Goal: Task Accomplishment & Management: Manage account settings

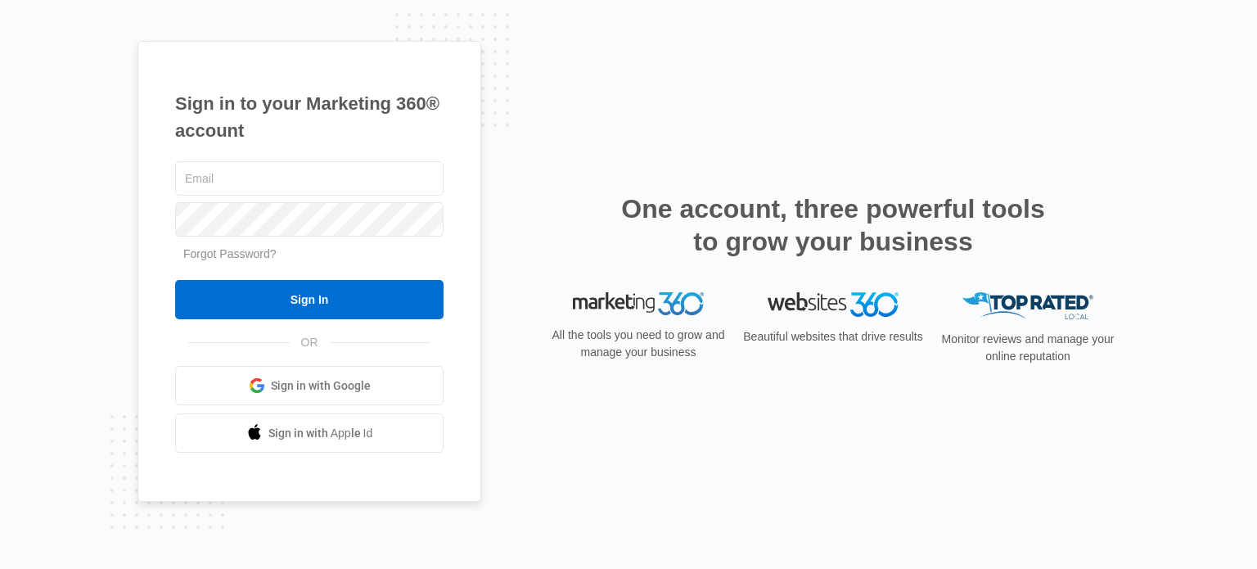
type input "[PERSON_NAME][EMAIL_ADDRESS][PERSON_NAME][DOMAIN_NAME]"
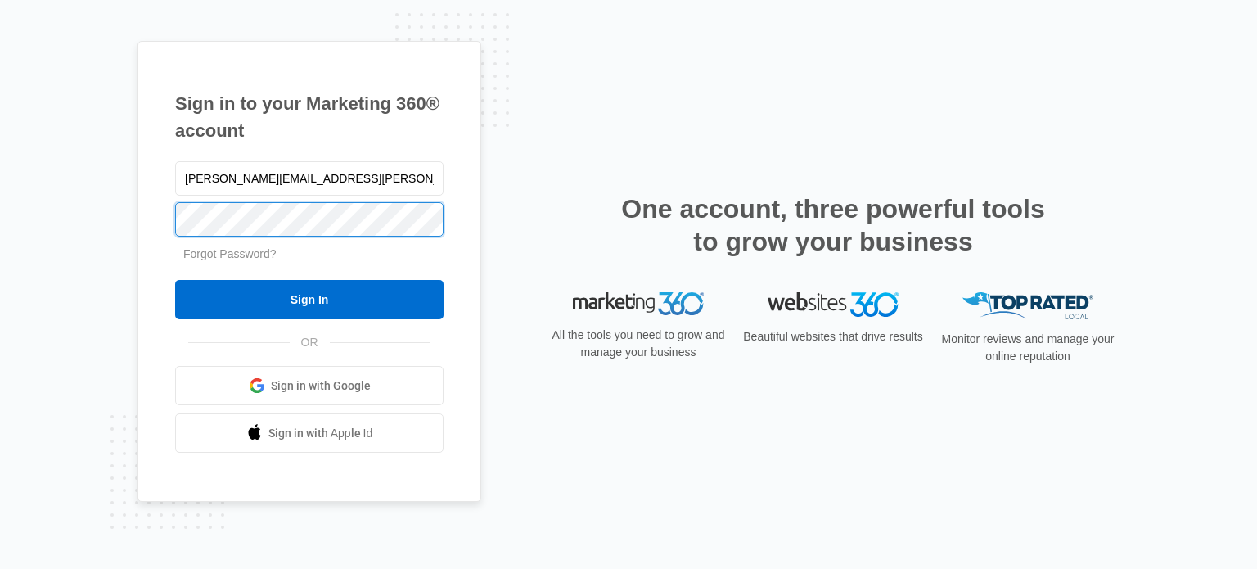
click at [157, 230] on div "Sign in to your Marketing 360® account [PERSON_NAME][EMAIL_ADDRESS][PERSON_NAME…" at bounding box center [310, 272] width 344 height 462
click at [608, 115] on div "Sign in to your Marketing 360® account [PERSON_NAME][EMAIL_ADDRESS][PERSON_NAME…" at bounding box center [629, 285] width 982 height 488
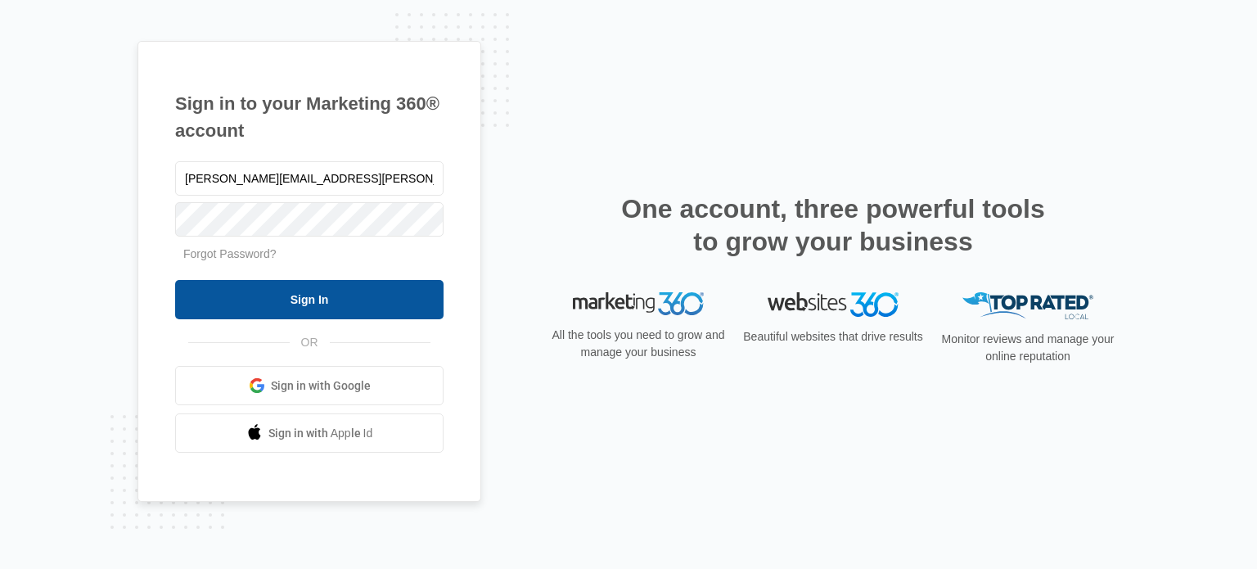
click at [336, 308] on input "Sign In" at bounding box center [309, 299] width 268 height 39
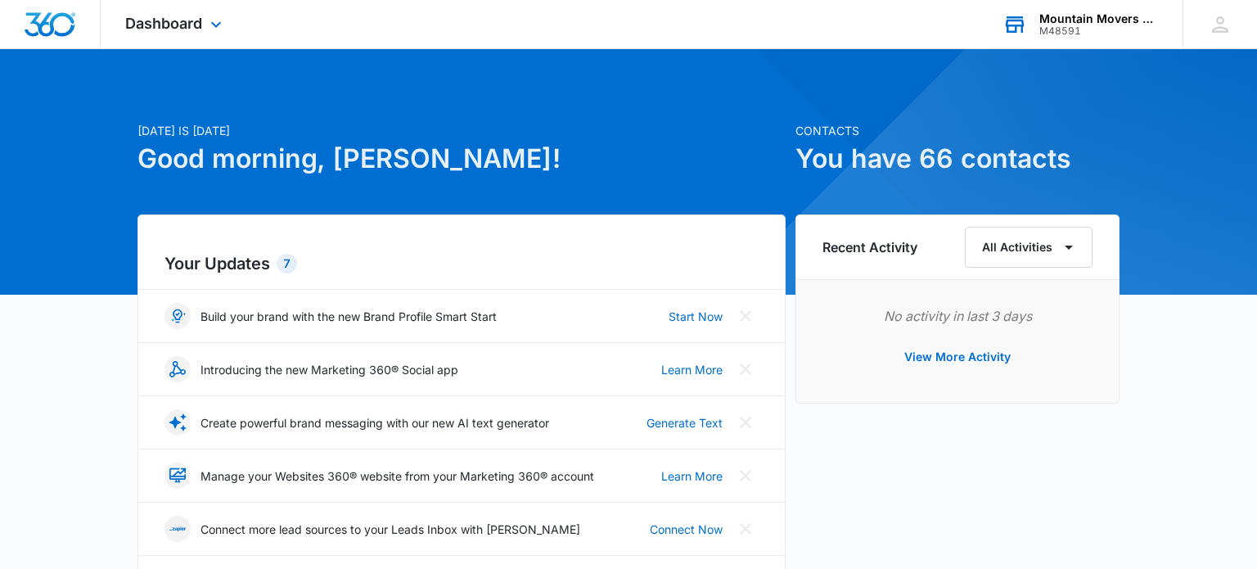
click at [1087, 20] on div "Mountain Movers Theatre Company" at bounding box center [1098, 18] width 119 height 13
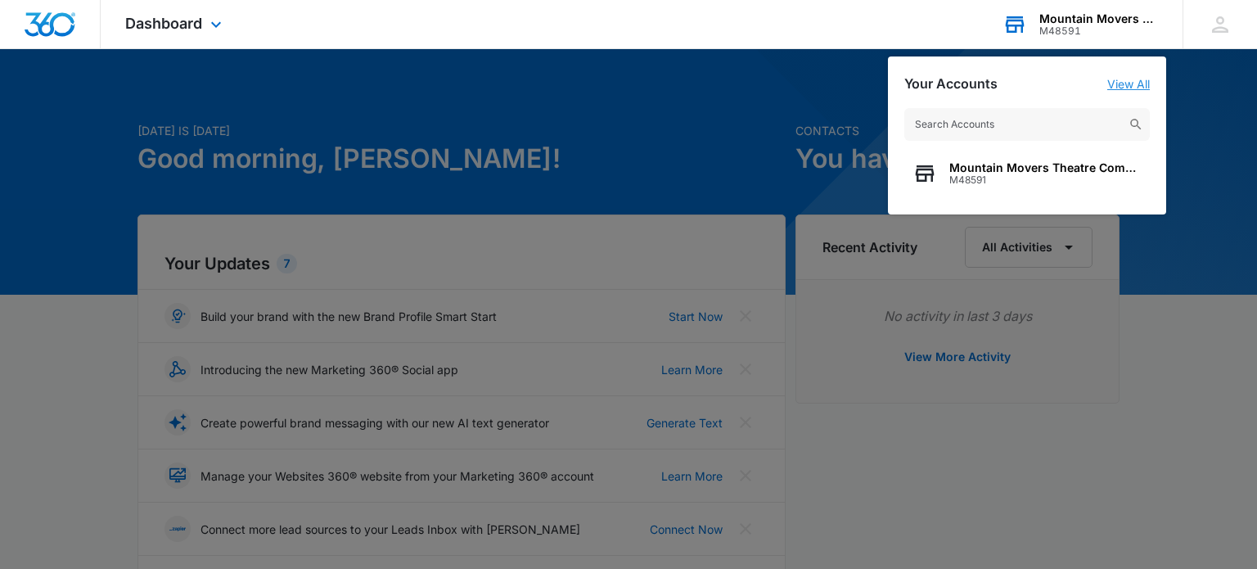
click at [1137, 80] on link "View All" at bounding box center [1128, 84] width 43 height 14
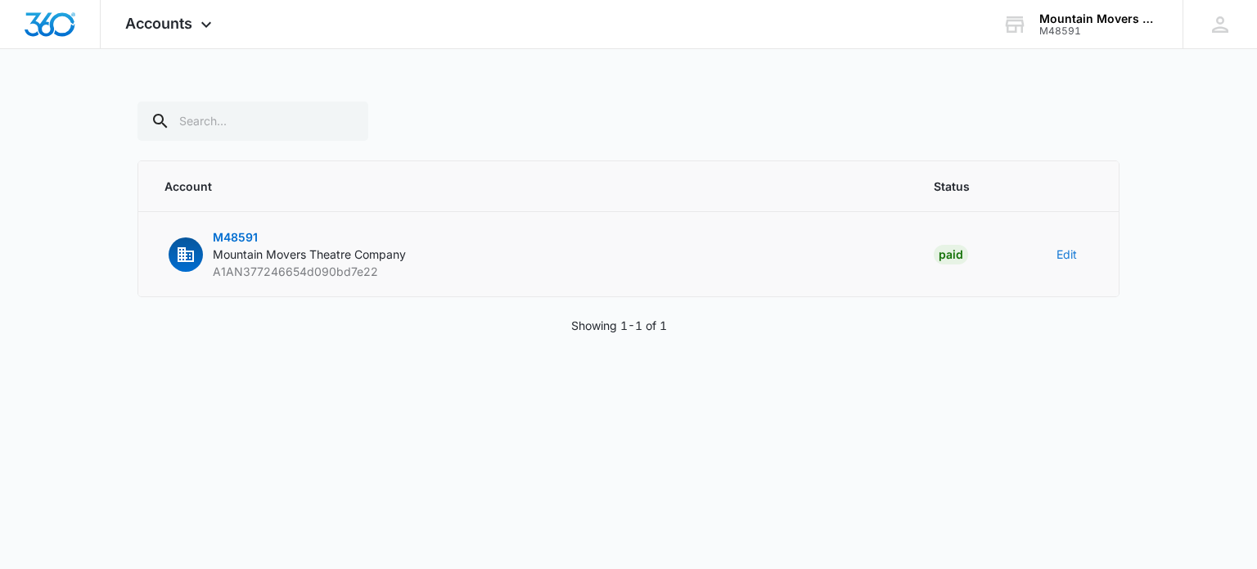
click at [1070, 250] on button "Edit" at bounding box center [1067, 254] width 20 height 17
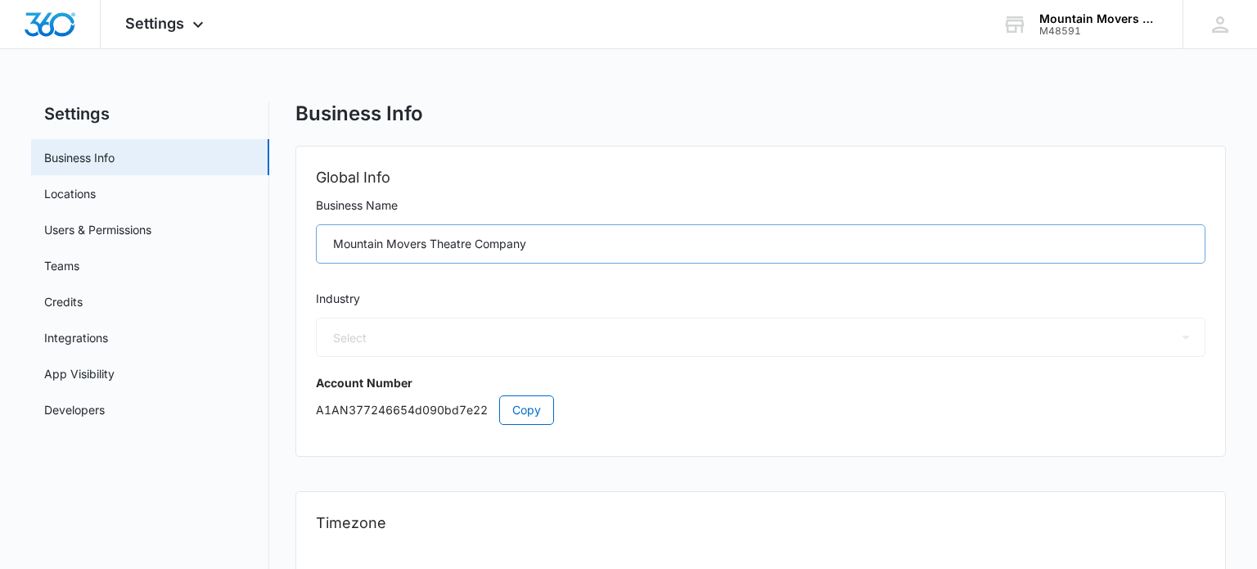
select select "24"
select select "US"
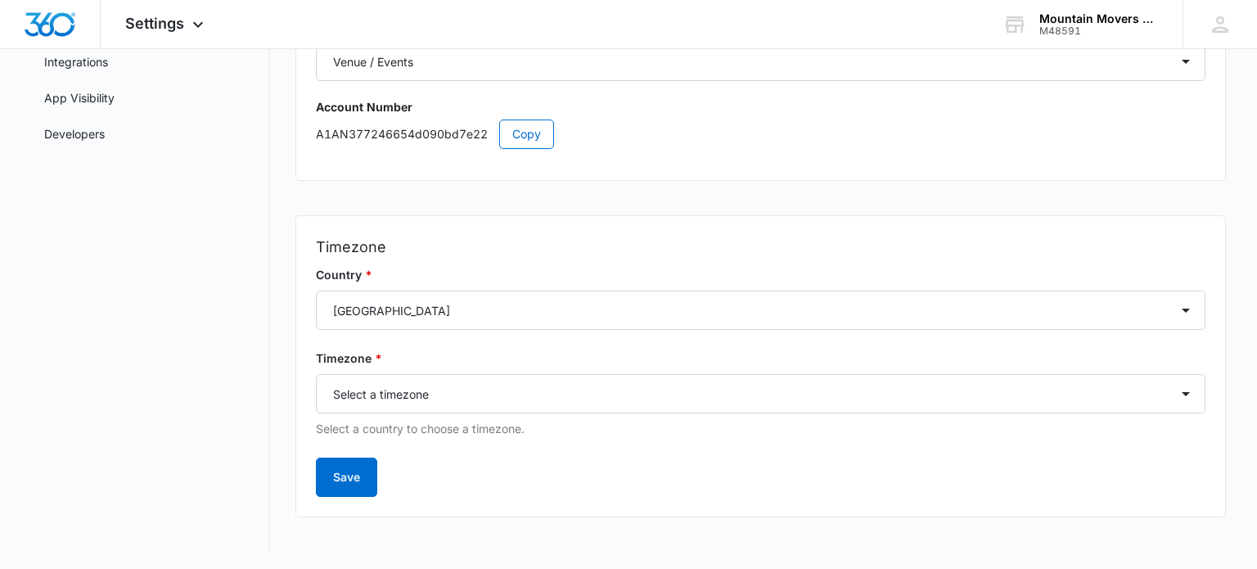
scroll to position [277, 0]
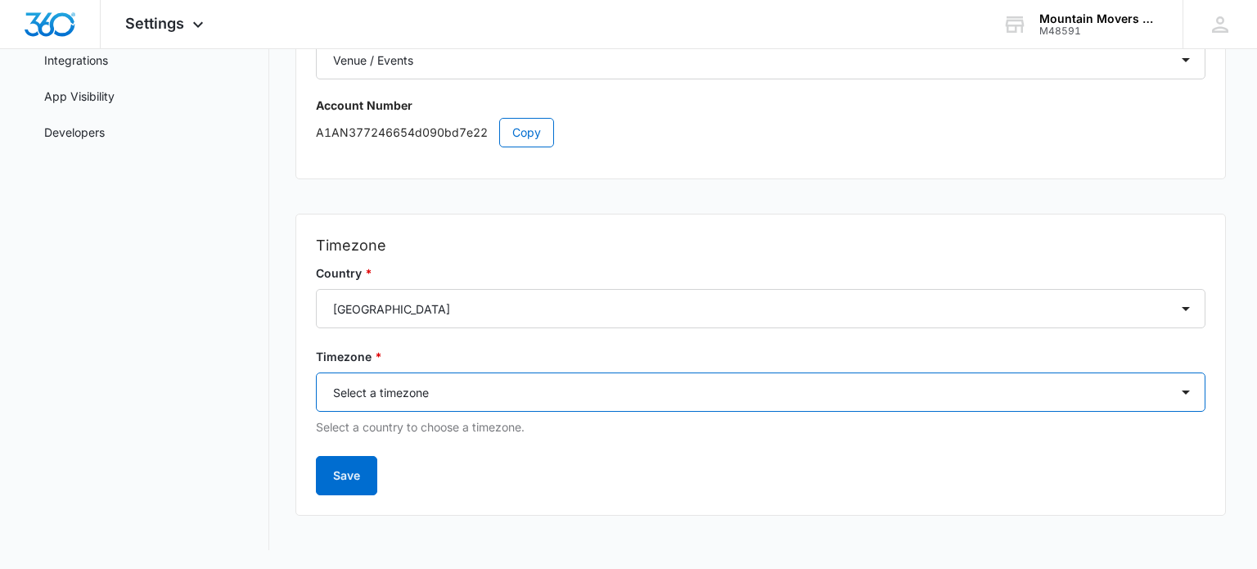
click at [1174, 391] on select "Select a timezone Select a timezone America/Adak America/Anchorage America/Bois…" at bounding box center [760, 391] width 889 height 39
select select "America/New_York"
click at [316, 372] on select "Select a timezone Select a timezone America/Adak America/Anchorage America/Bois…" at bounding box center [760, 391] width 889 height 39
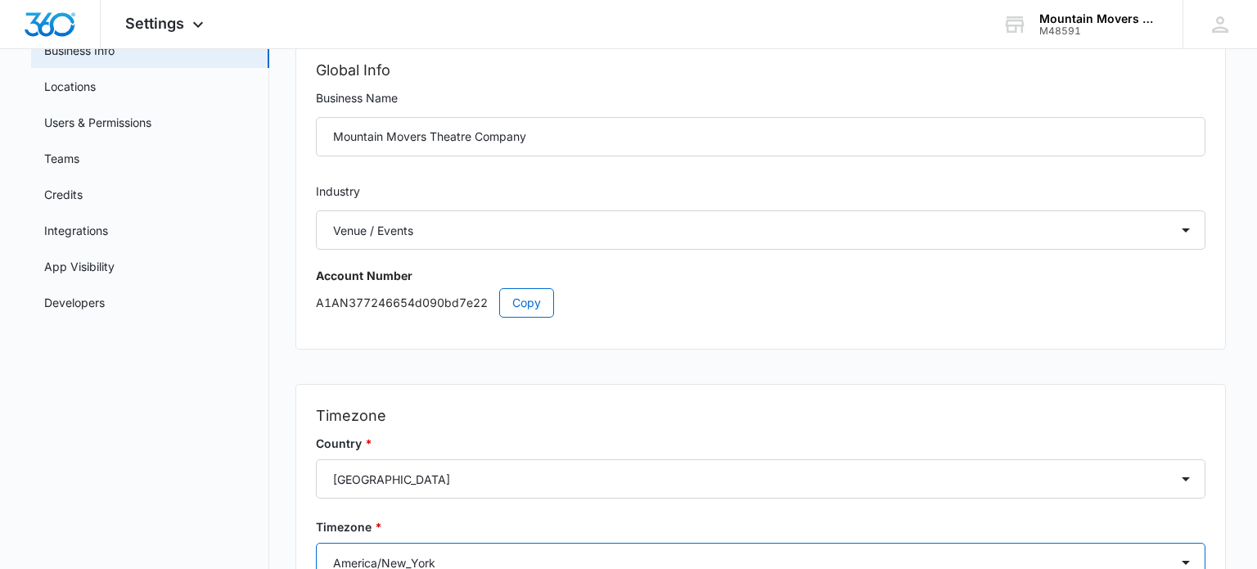
scroll to position [75, 0]
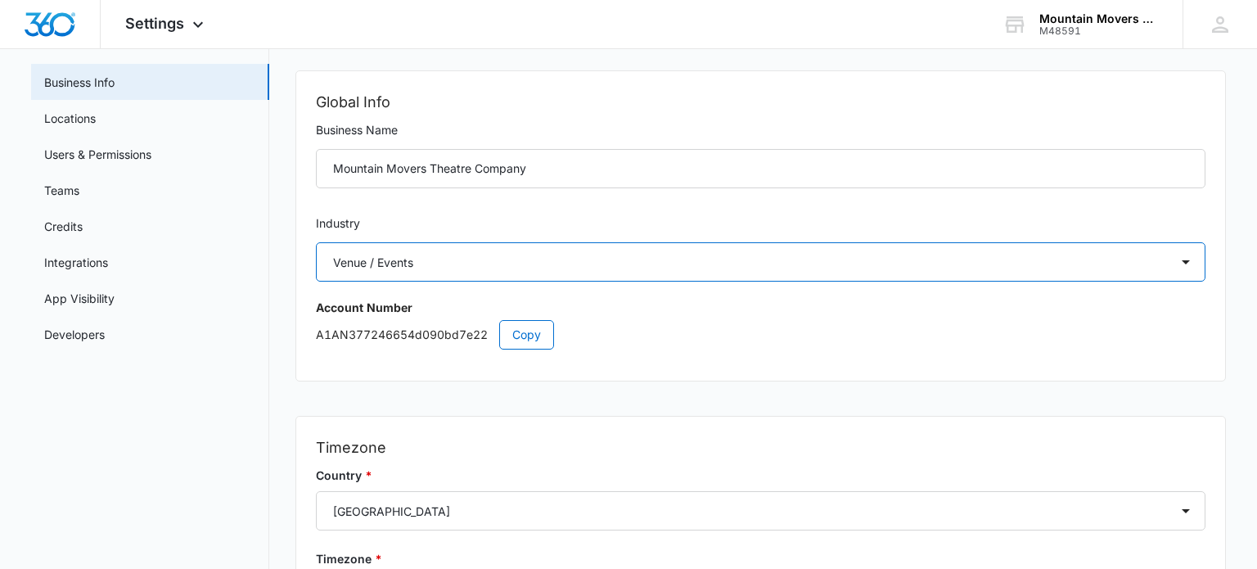
click at [680, 273] on select "Select Accounting / CPA Assisted Living Attorney / Law Firm Auto Repair Carpet …" at bounding box center [760, 261] width 889 height 39
click at [681, 273] on select "Select Accounting / CPA Assisted Living Attorney / Law Firm Auto Repair Carpet …" at bounding box center [760, 261] width 889 height 39
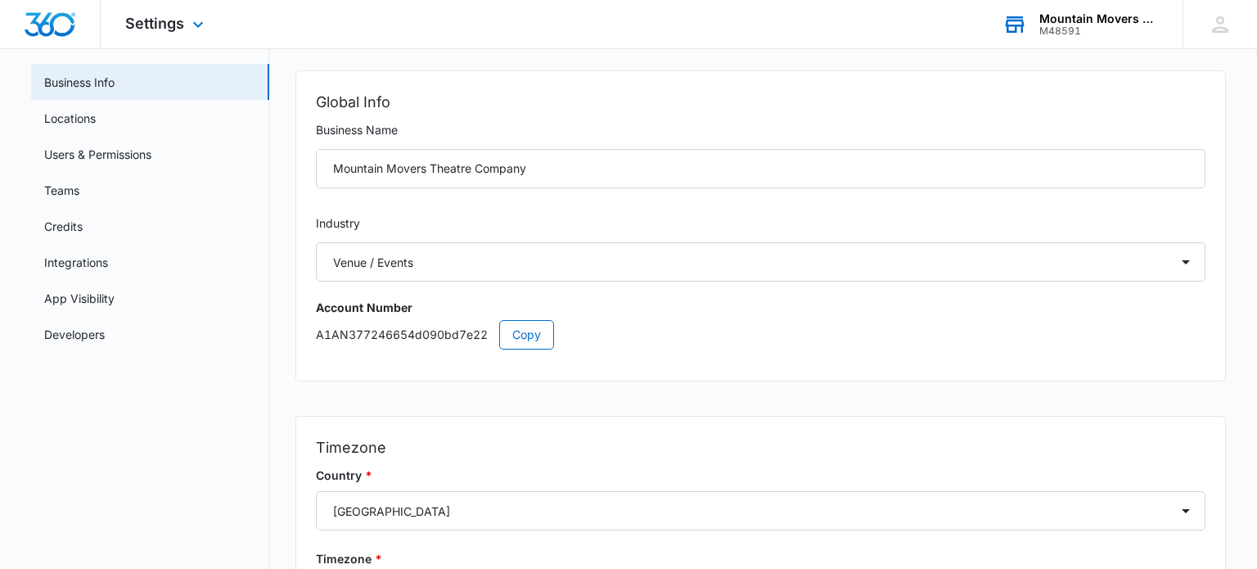
click at [1057, 22] on div "Mountain Movers Theatre Company" at bounding box center [1098, 18] width 119 height 13
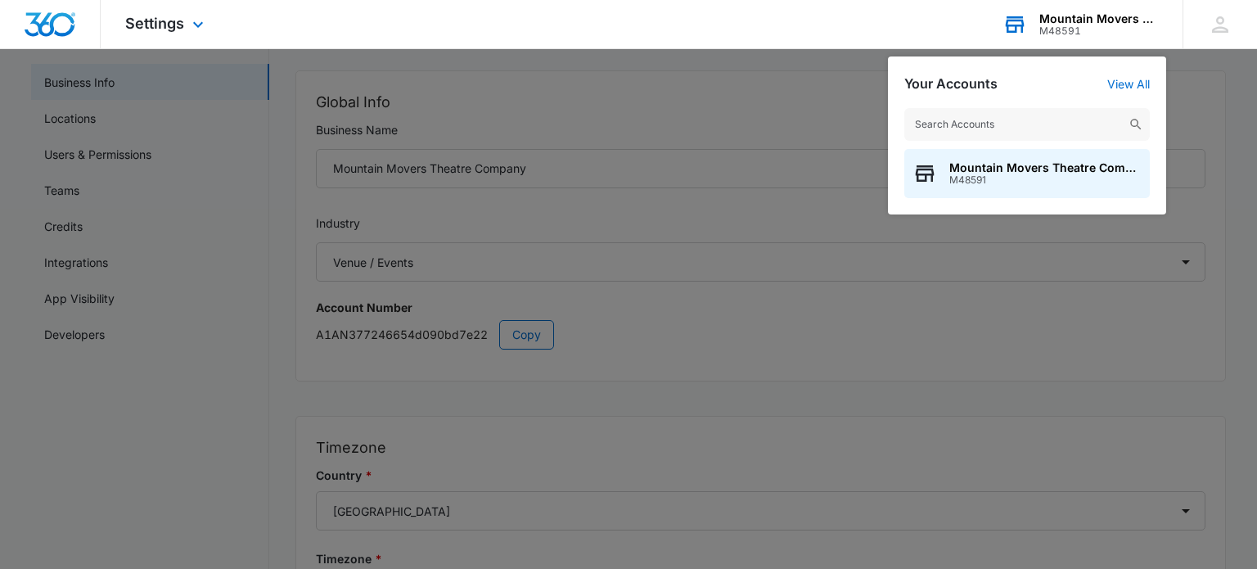
click at [1057, 22] on div "Mountain Movers Theatre Company" at bounding box center [1098, 18] width 119 height 13
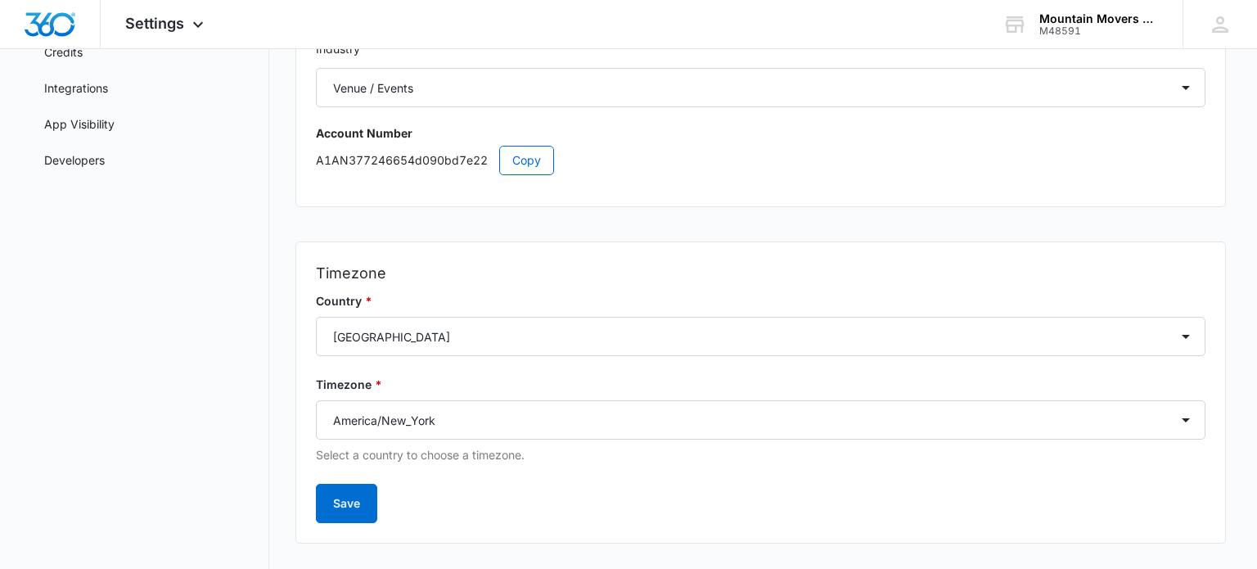
scroll to position [0, 0]
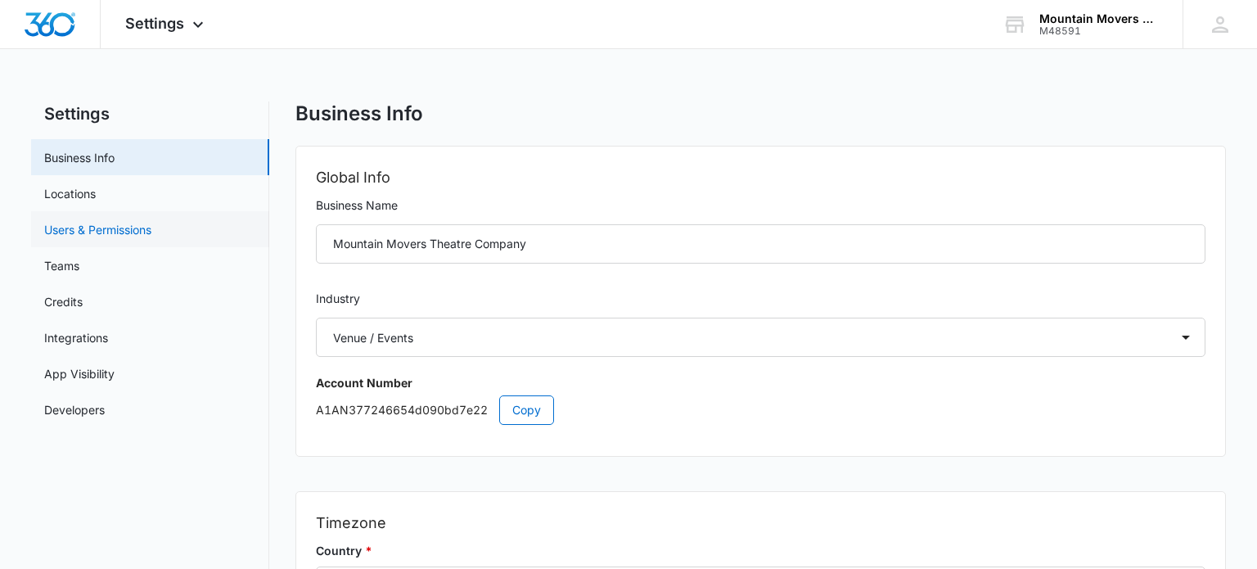
click at [122, 231] on link "Users & Permissions" at bounding box center [97, 229] width 107 height 17
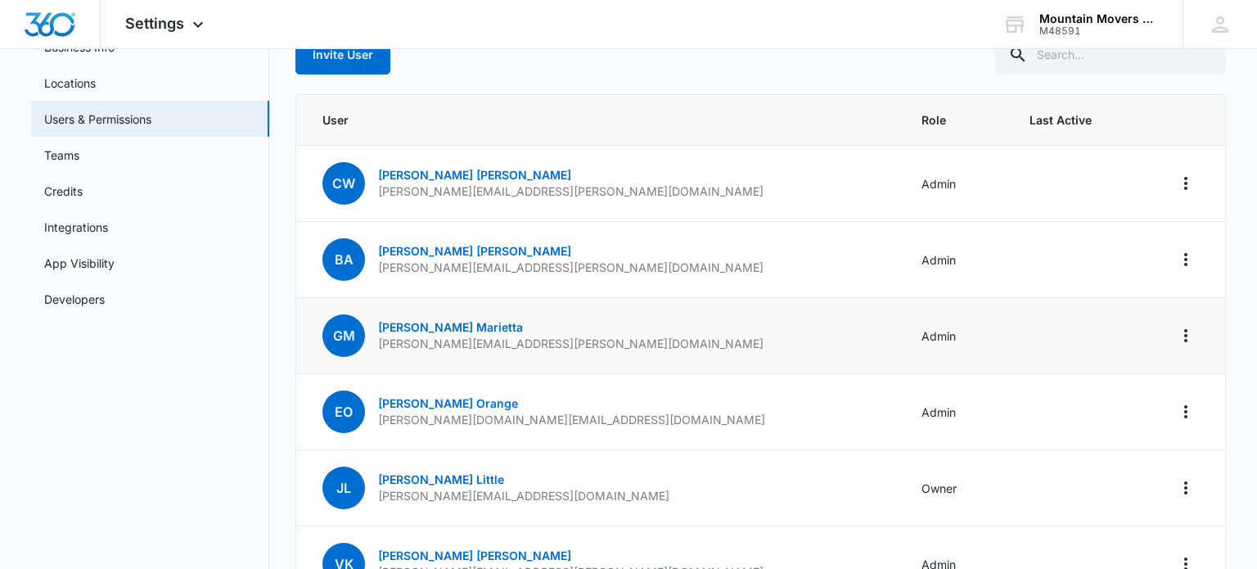
scroll to position [111, 0]
click at [1186, 176] on icon "Actions" at bounding box center [1185, 182] width 3 height 13
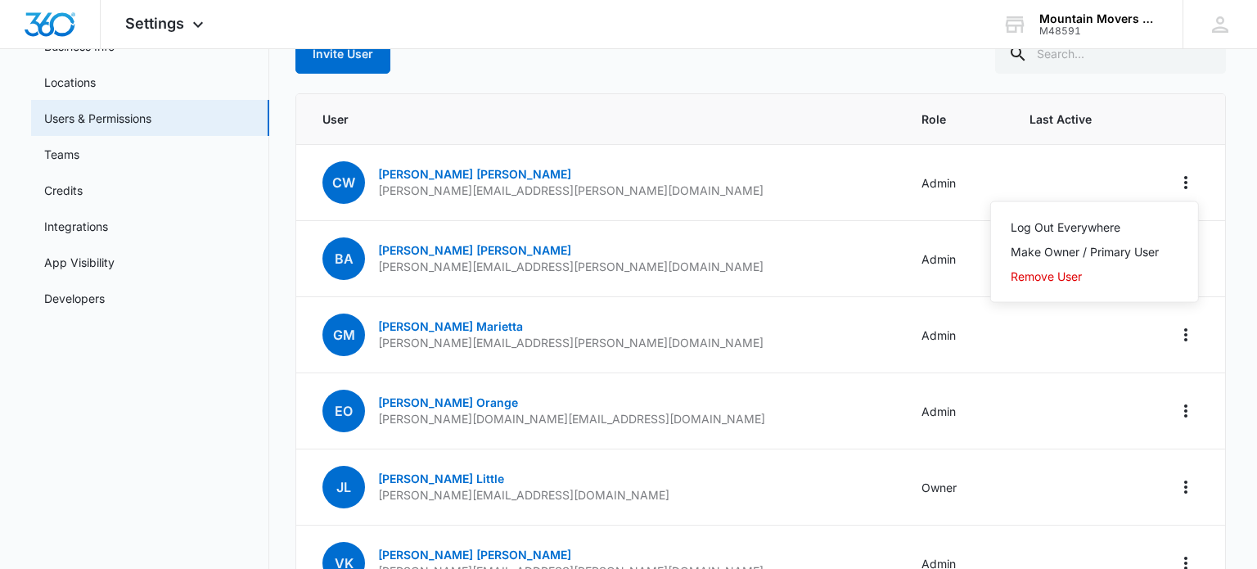
click at [1136, 141] on th at bounding box center [1180, 119] width 89 height 51
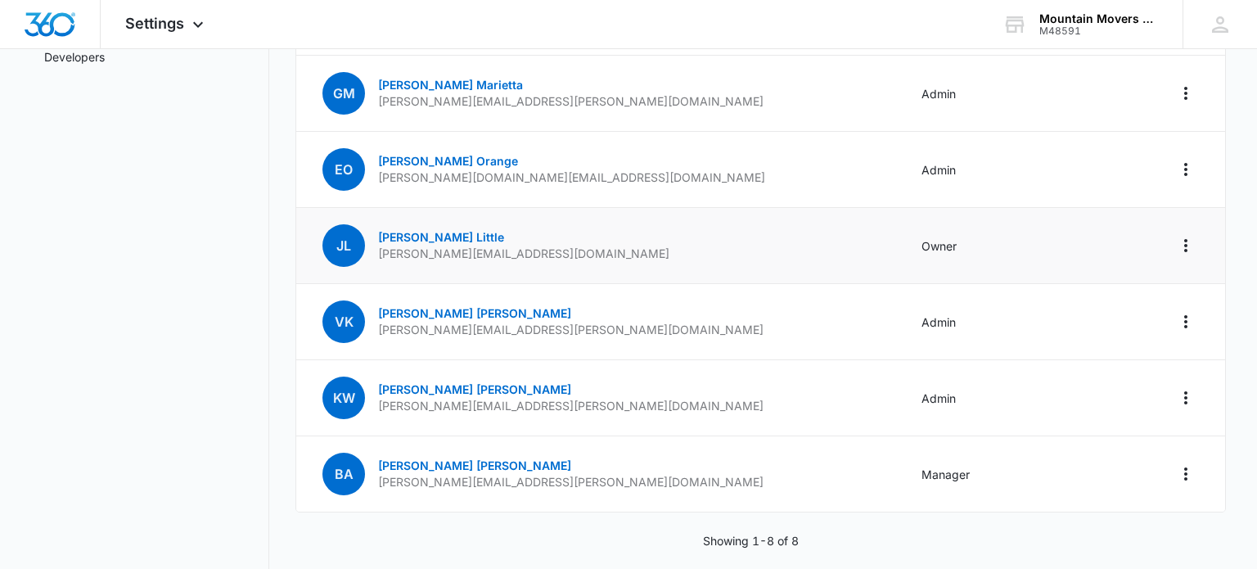
scroll to position [370, 0]
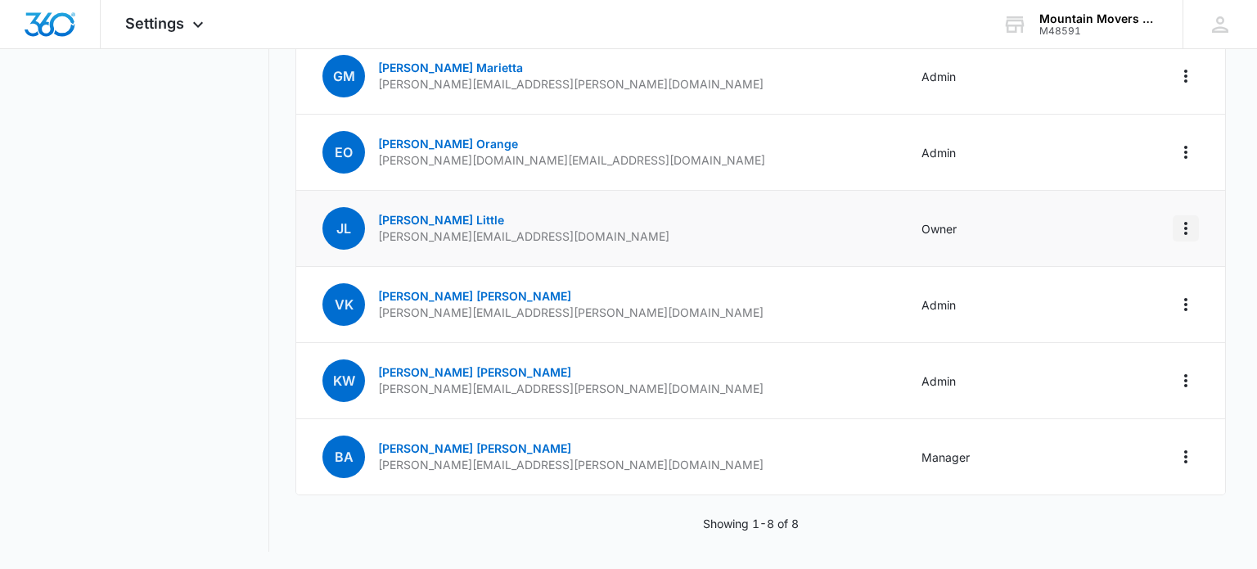
click at [1192, 221] on icon "Actions" at bounding box center [1186, 229] width 20 height 20
click at [1112, 295] on div "Remove User" at bounding box center [1104, 296] width 110 height 11
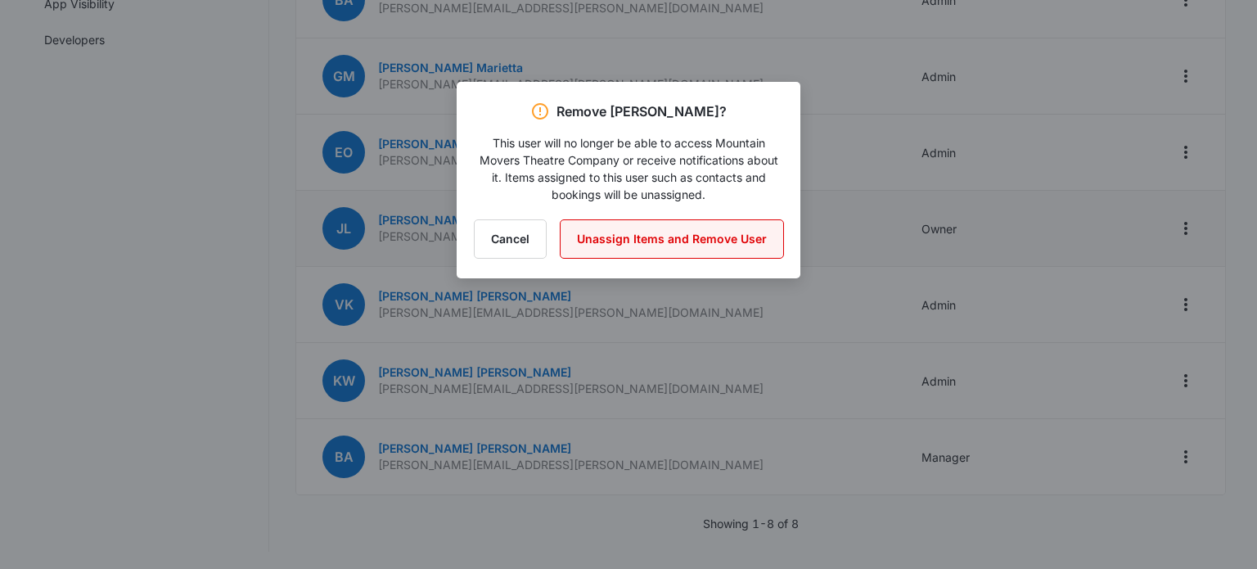
click at [749, 241] on button "Unassign Items and Remove User" at bounding box center [672, 238] width 224 height 39
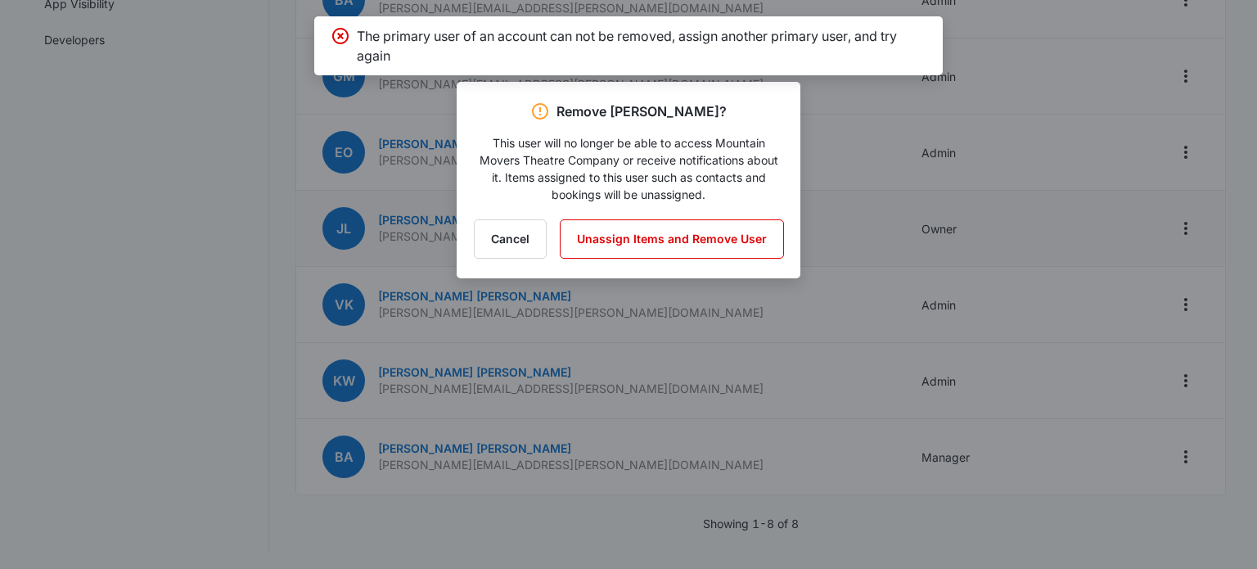
click at [1095, 160] on div at bounding box center [628, 284] width 1257 height 569
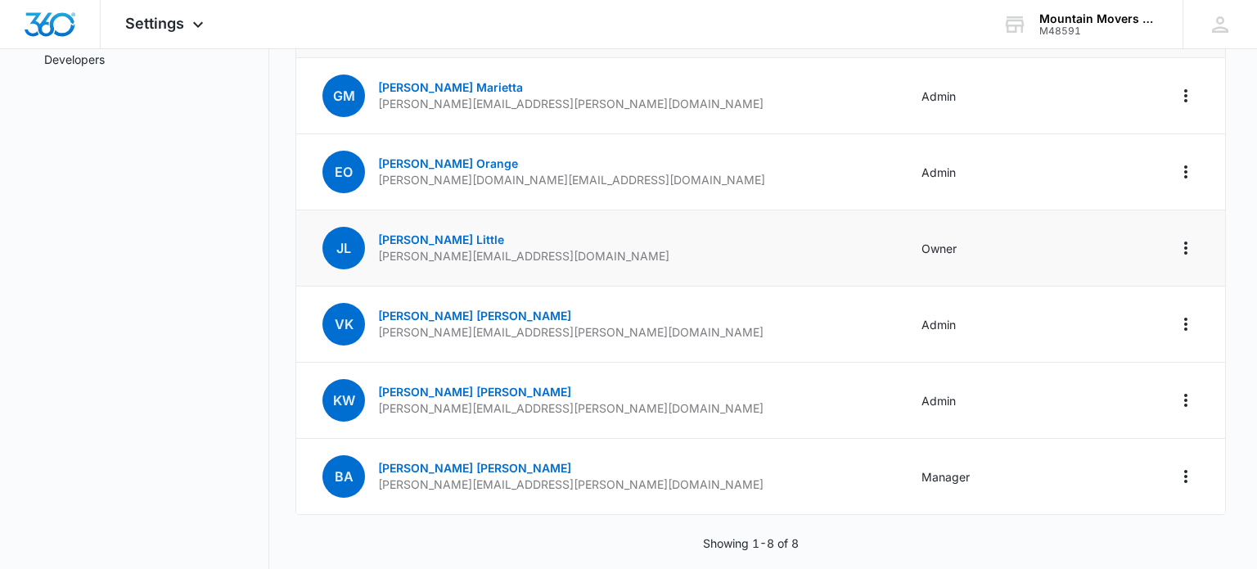
scroll to position [0, 0]
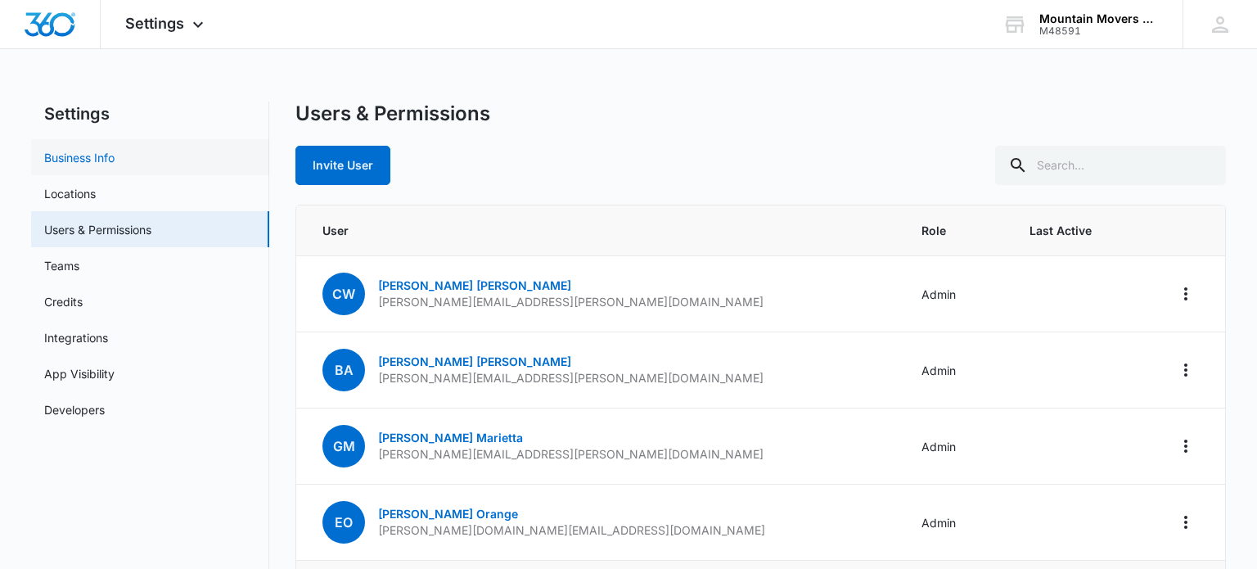
click at [92, 156] on link "Business Info" at bounding box center [79, 157] width 70 height 17
select select "24"
select select "US"
select select "America/Denver"
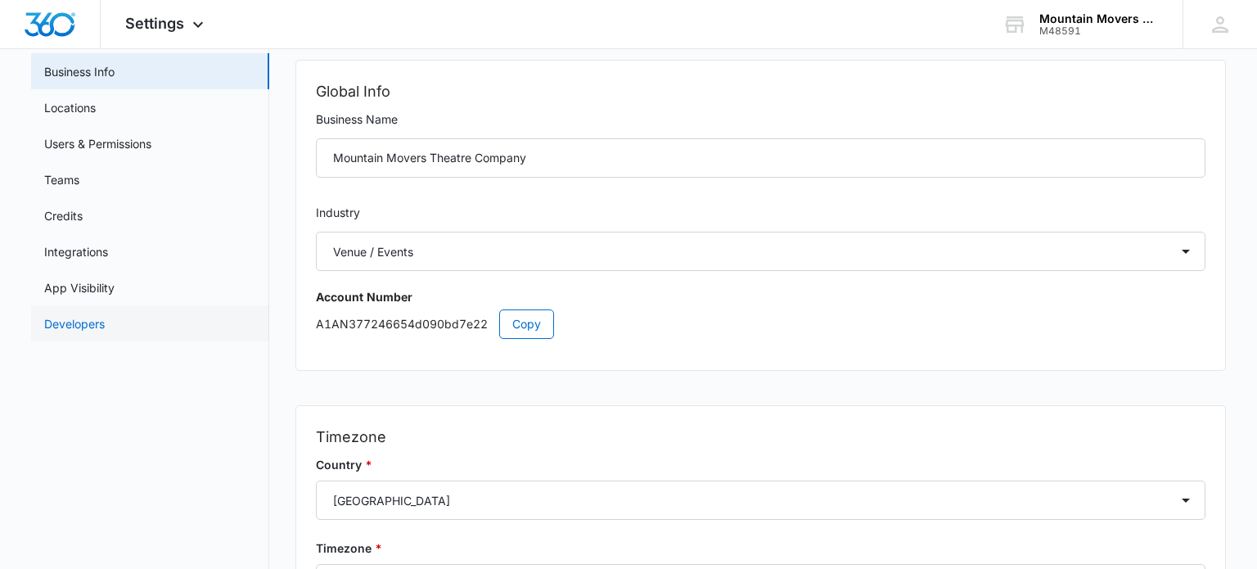
scroll to position [75, 0]
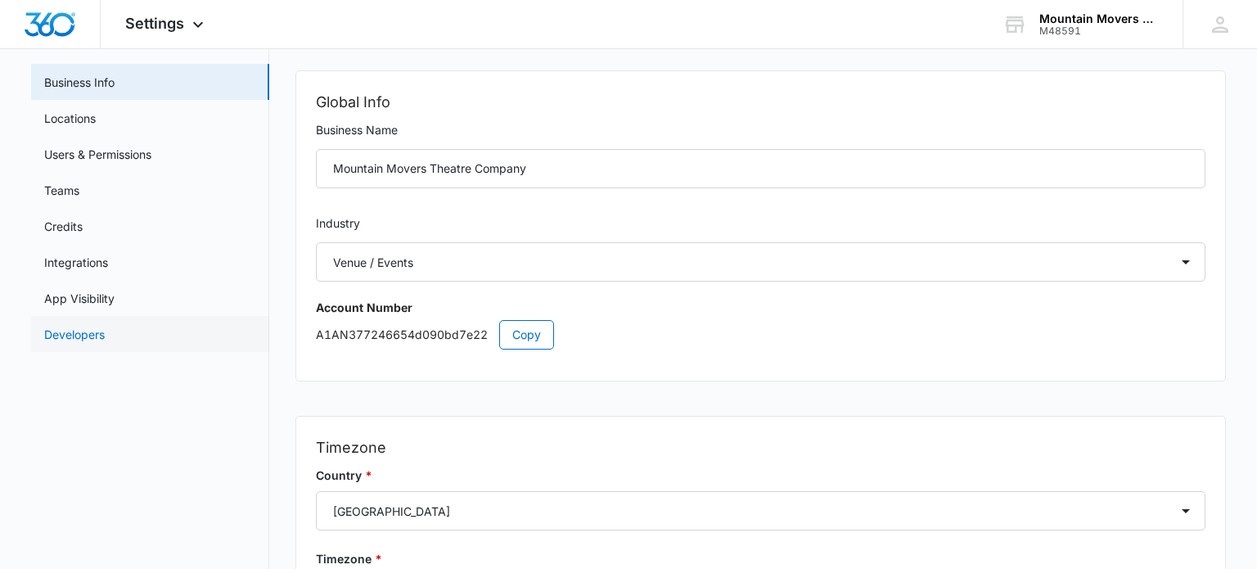
click at [98, 334] on link "Developers" at bounding box center [74, 334] width 61 height 17
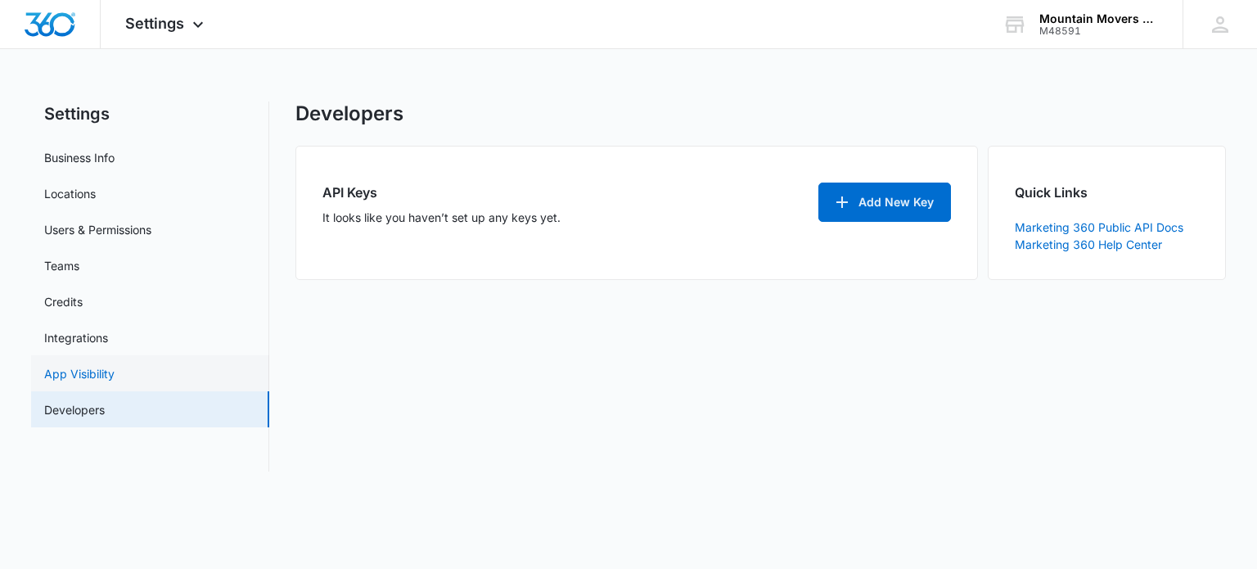
click at [99, 373] on link "App Visibility" at bounding box center [79, 373] width 70 height 17
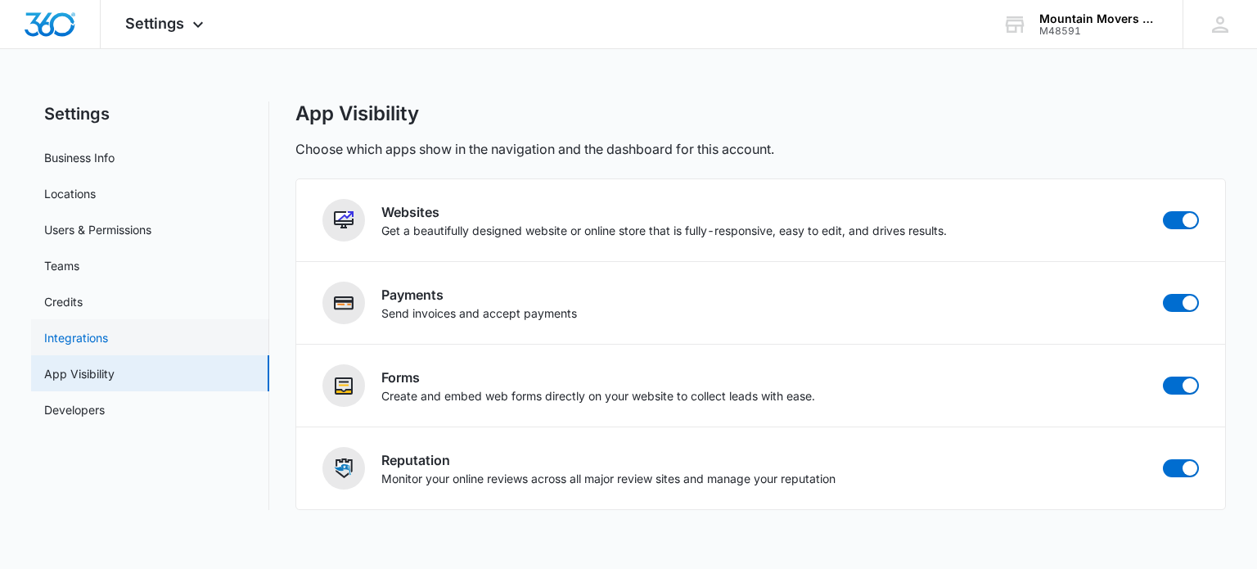
click at [88, 329] on link "Integrations" at bounding box center [76, 337] width 64 height 17
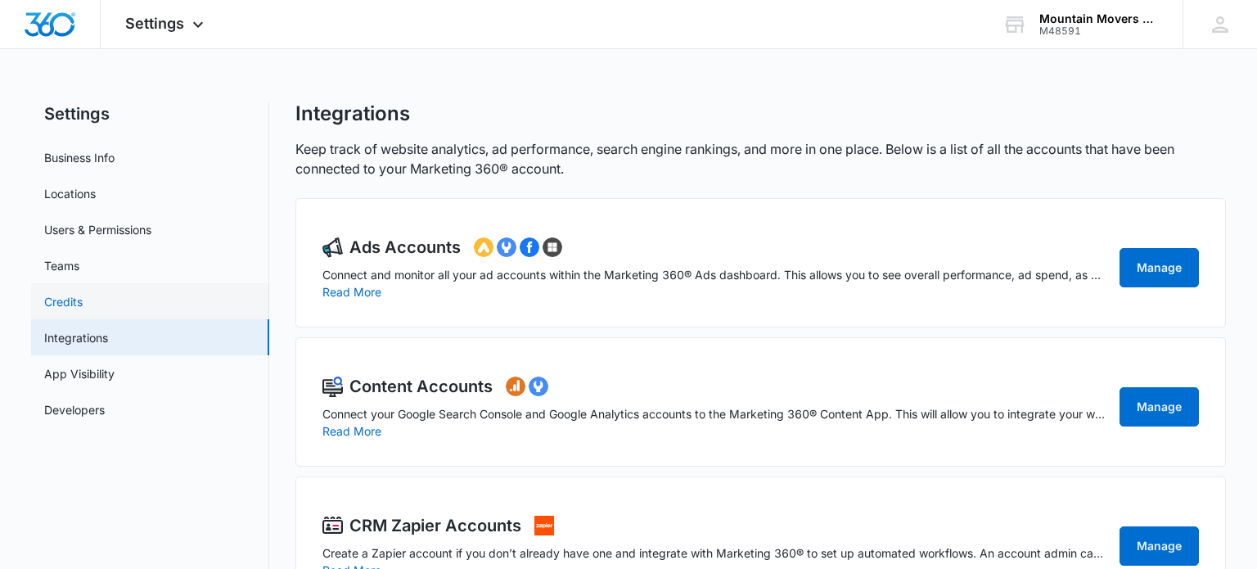
click at [83, 300] on link "Credits" at bounding box center [63, 301] width 38 height 17
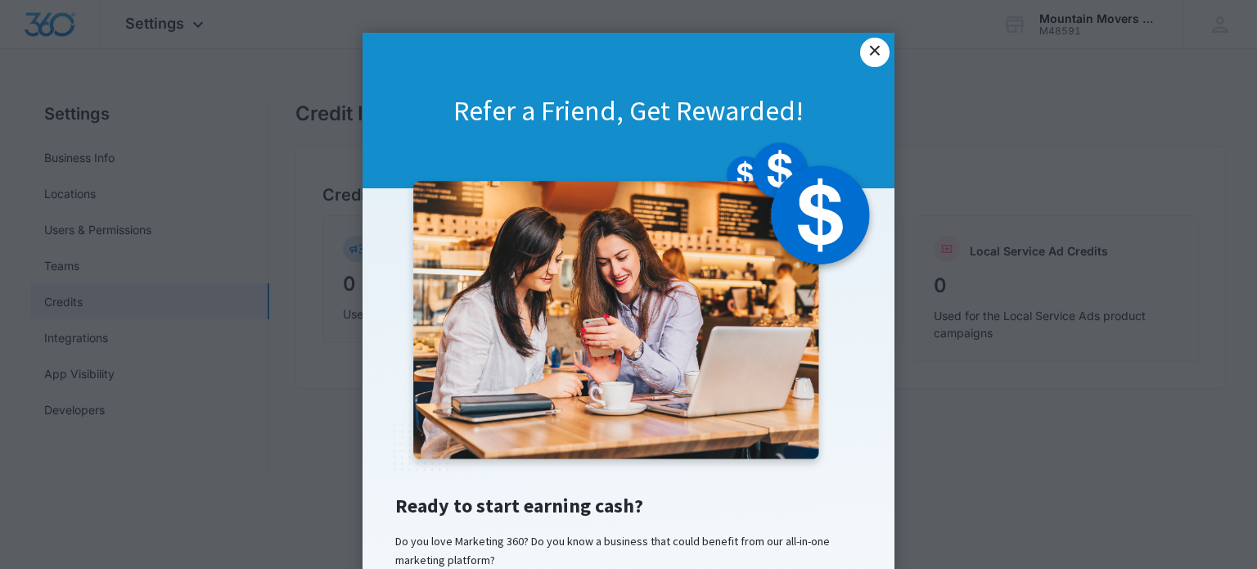
click at [886, 56] on link "×" at bounding box center [874, 52] width 29 height 29
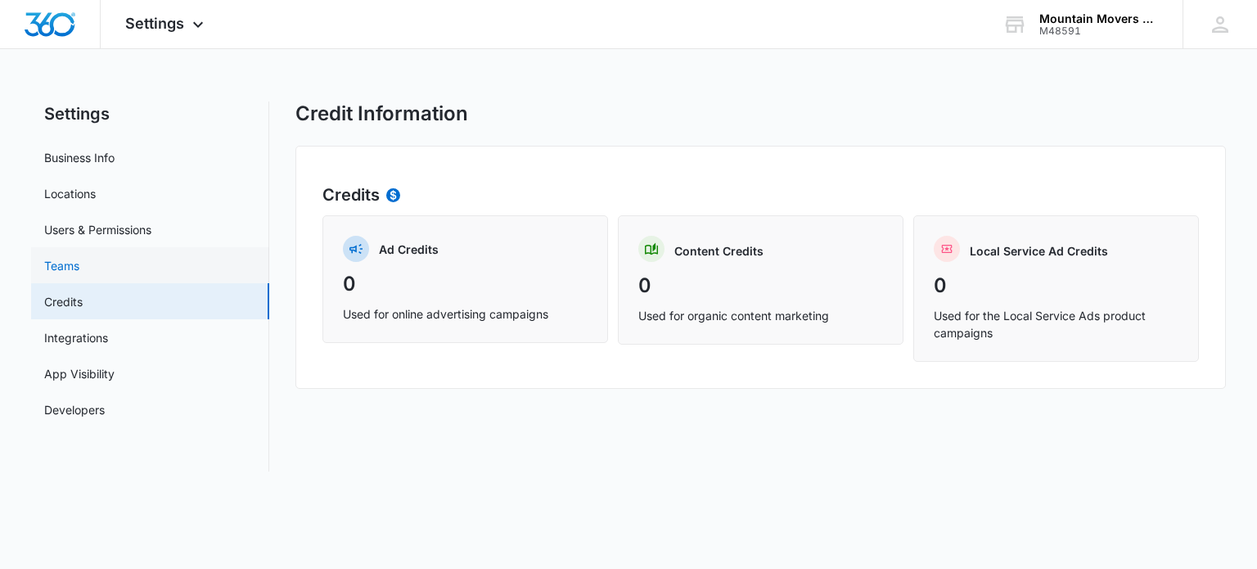
click at [70, 273] on link "Teams" at bounding box center [61, 265] width 35 height 17
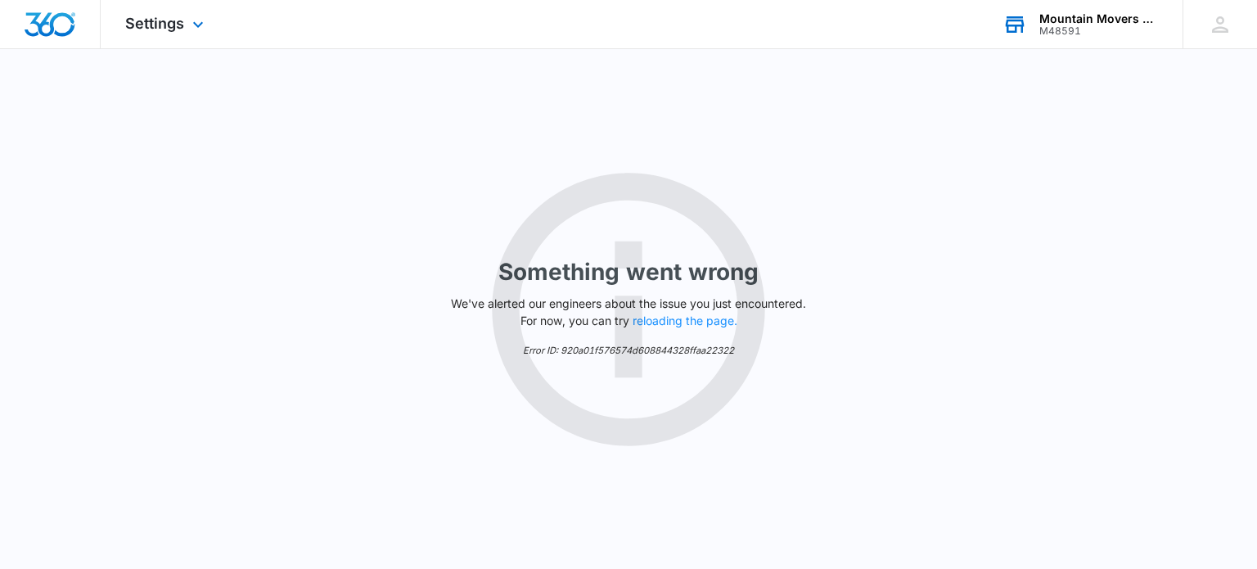
click at [1065, 17] on div "Mountain Movers Theatre Company" at bounding box center [1098, 18] width 119 height 13
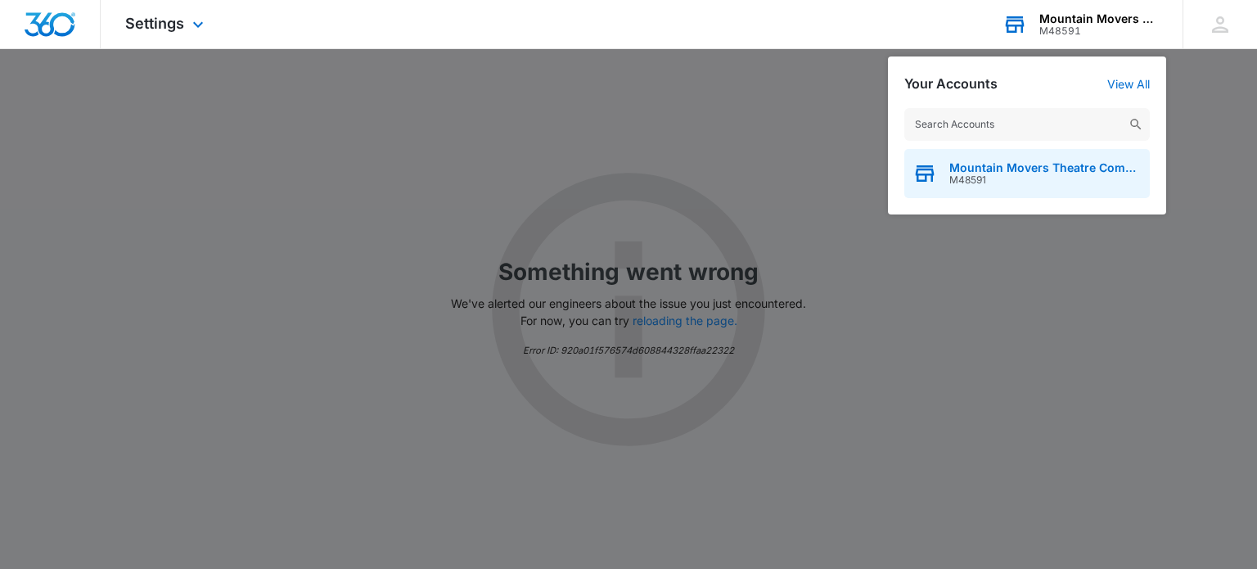
click at [1072, 179] on span "M48591" at bounding box center [1045, 179] width 192 height 11
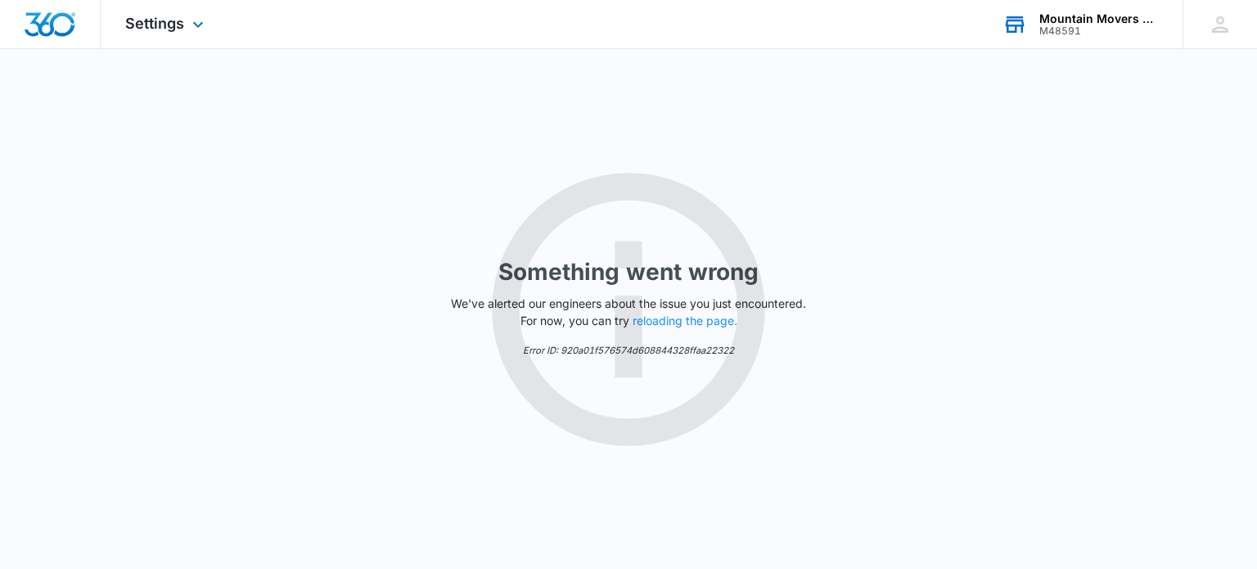
click at [56, 28] on img "Dashboard" at bounding box center [50, 24] width 52 height 25
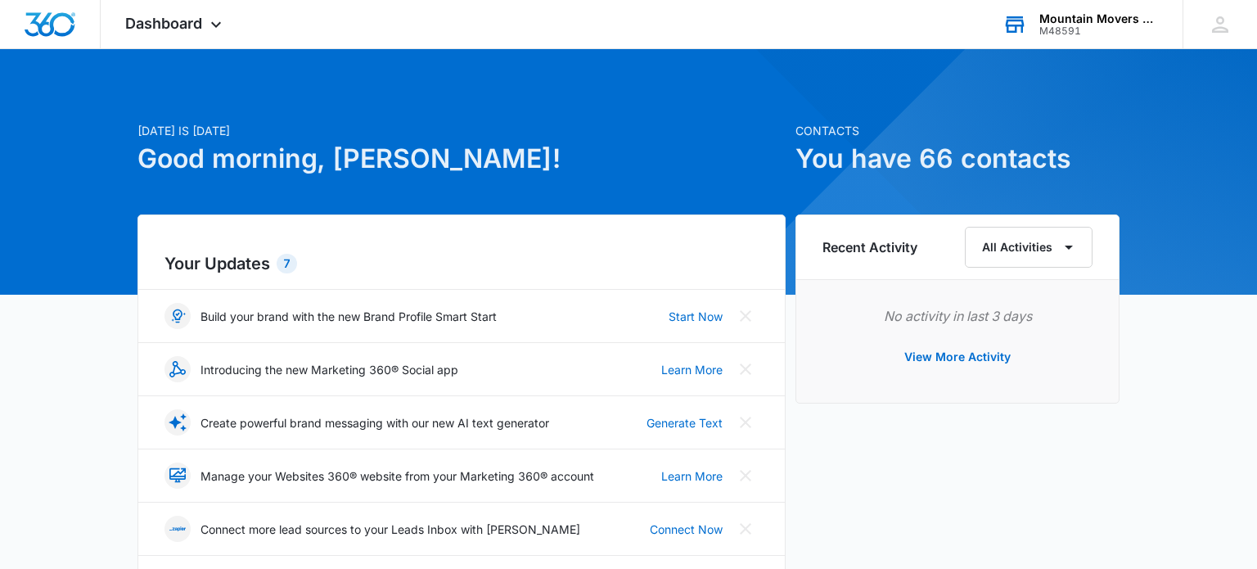
click at [1068, 14] on div "Mountain Movers Theatre Company" at bounding box center [1098, 18] width 119 height 13
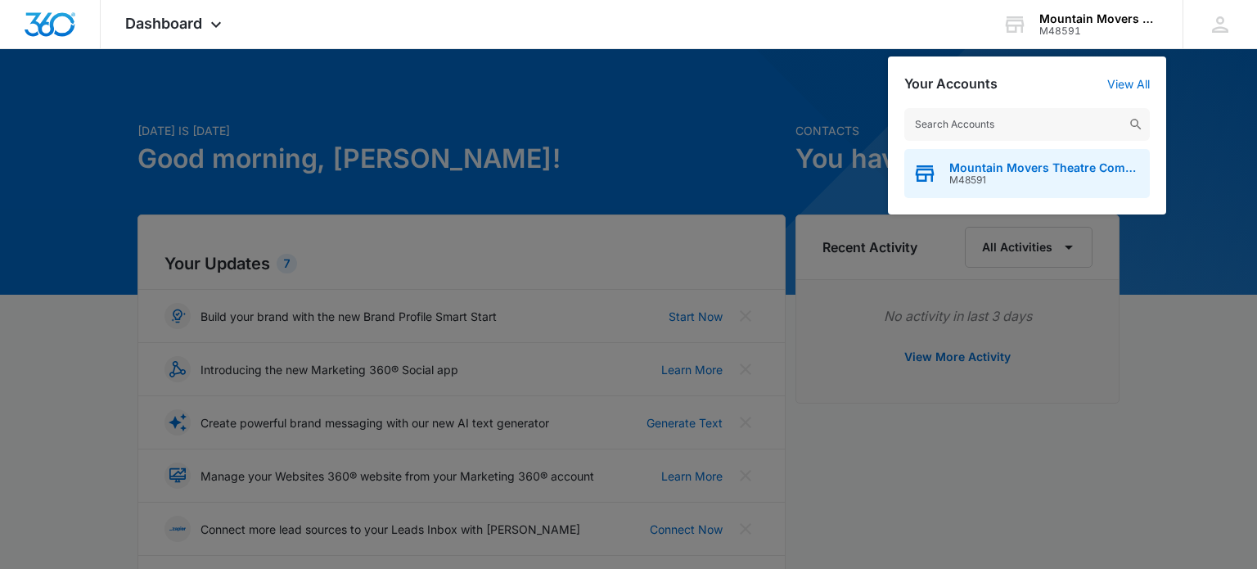
click at [1081, 178] on span "M48591" at bounding box center [1045, 179] width 192 height 11
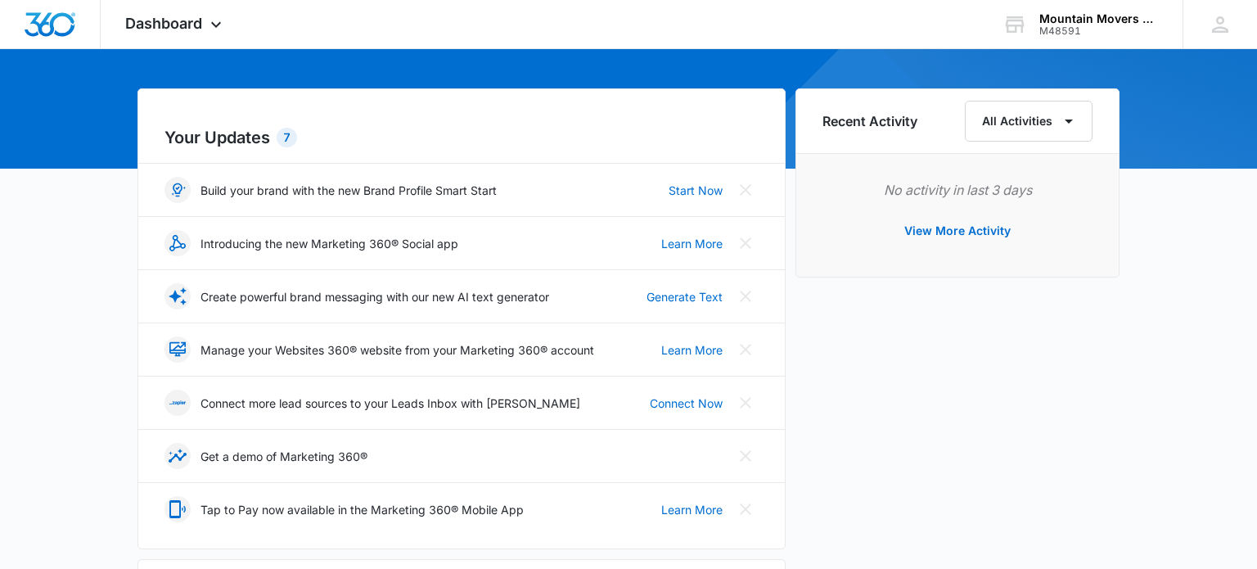
scroll to position [26, 0]
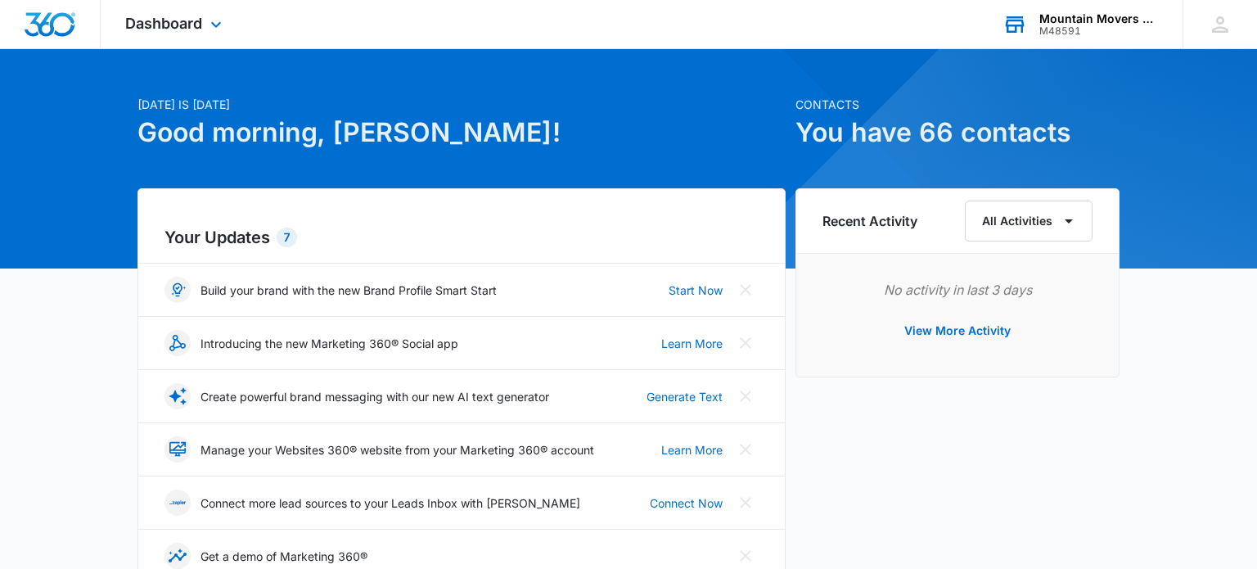
click at [1124, 16] on div "Mountain Movers Theatre Company" at bounding box center [1098, 18] width 119 height 13
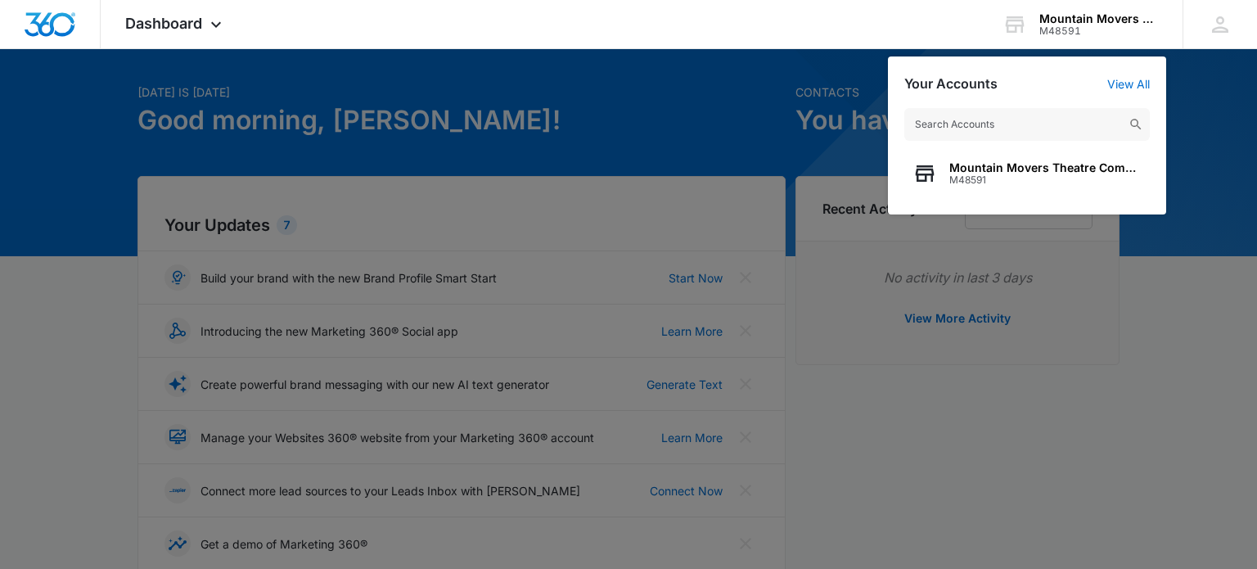
scroll to position [221, 0]
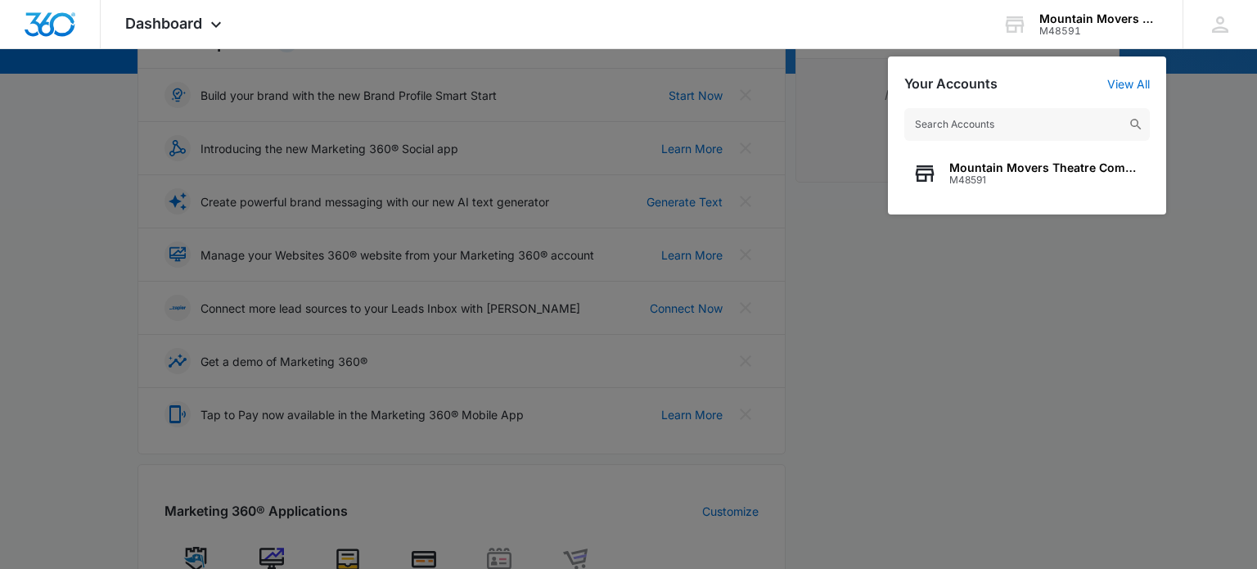
click at [1225, 336] on div at bounding box center [628, 284] width 1257 height 569
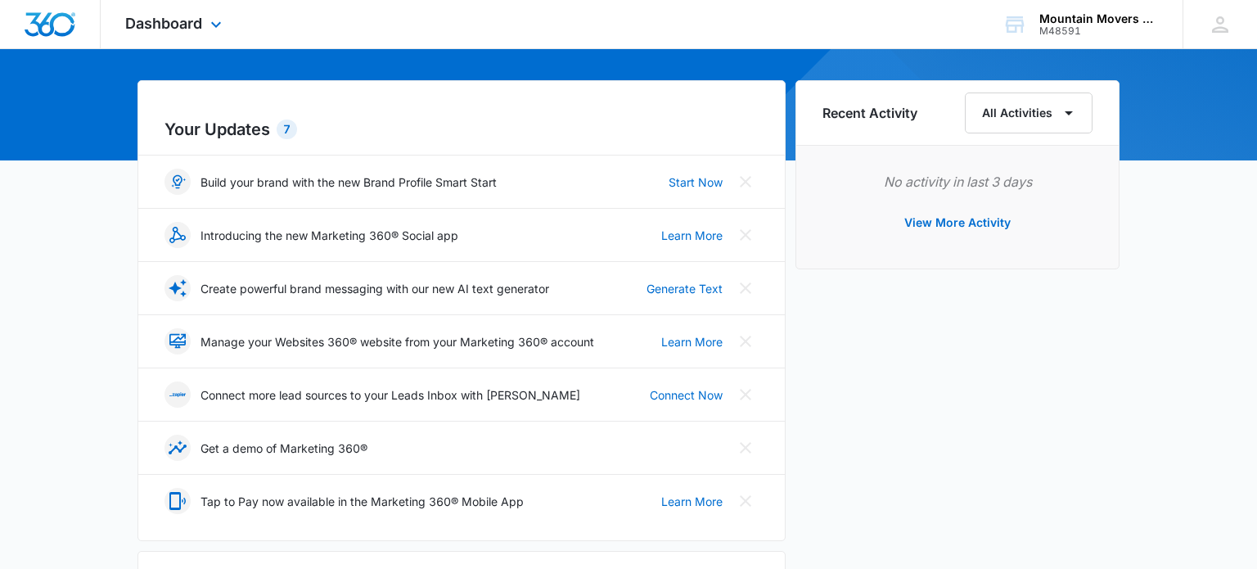
scroll to position [0, 0]
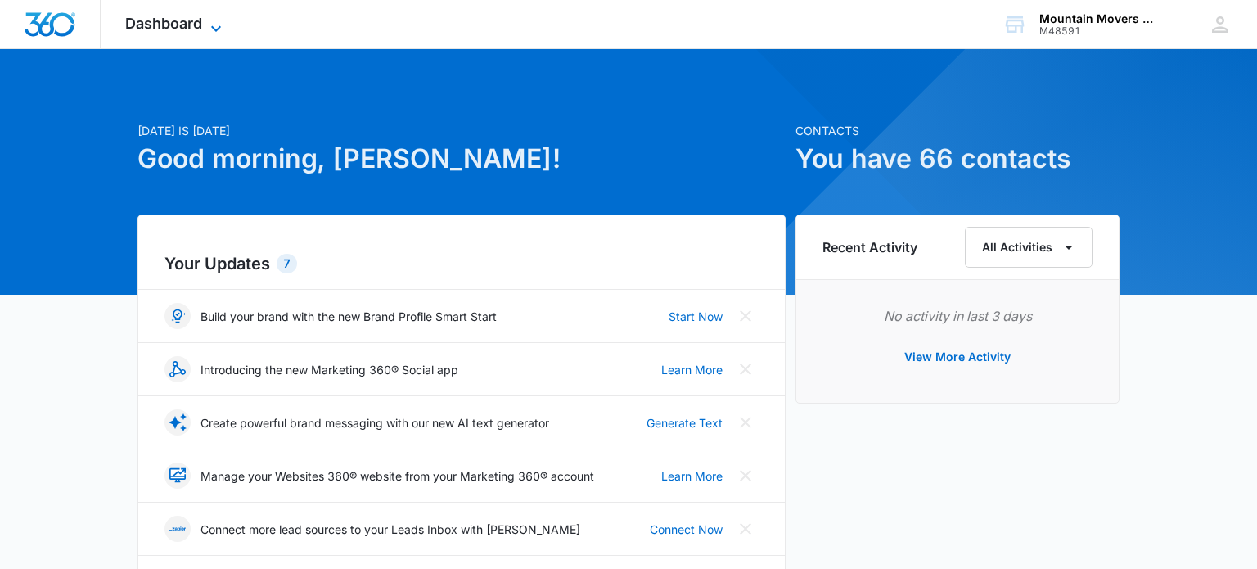
click at [182, 20] on span "Dashboard" at bounding box center [163, 23] width 77 height 17
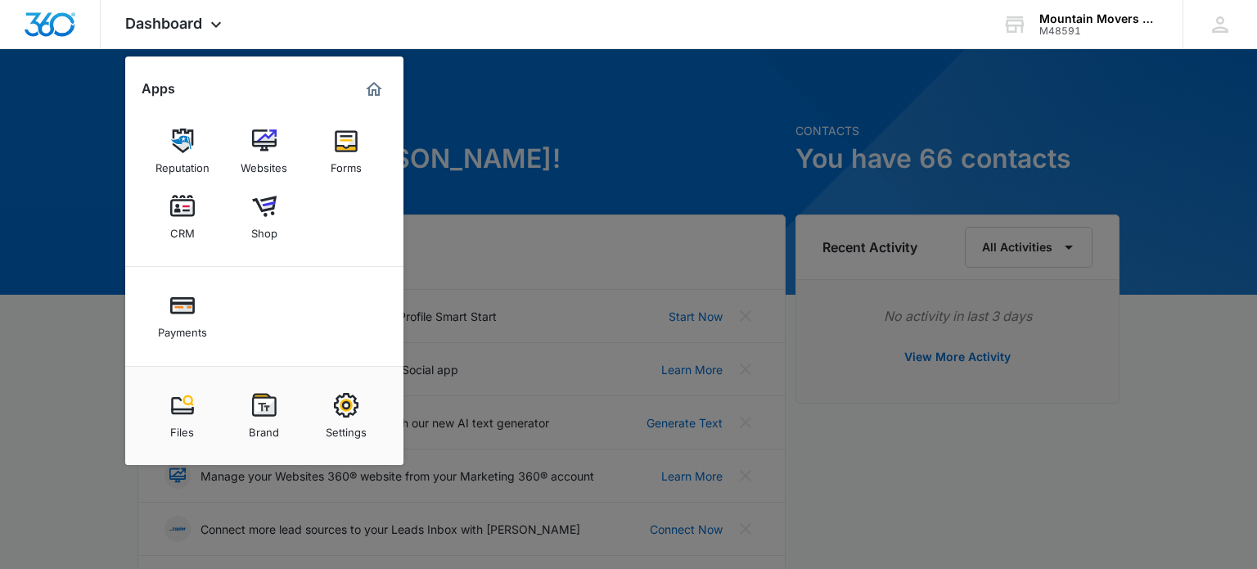
click at [25, 86] on div at bounding box center [628, 284] width 1257 height 569
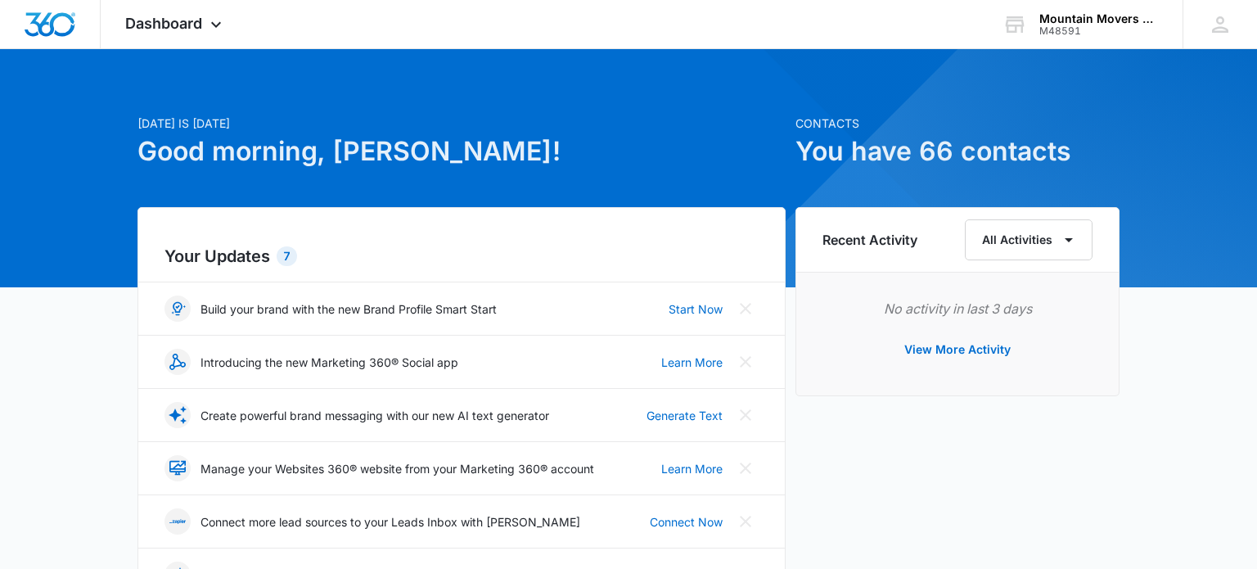
scroll to position [16, 0]
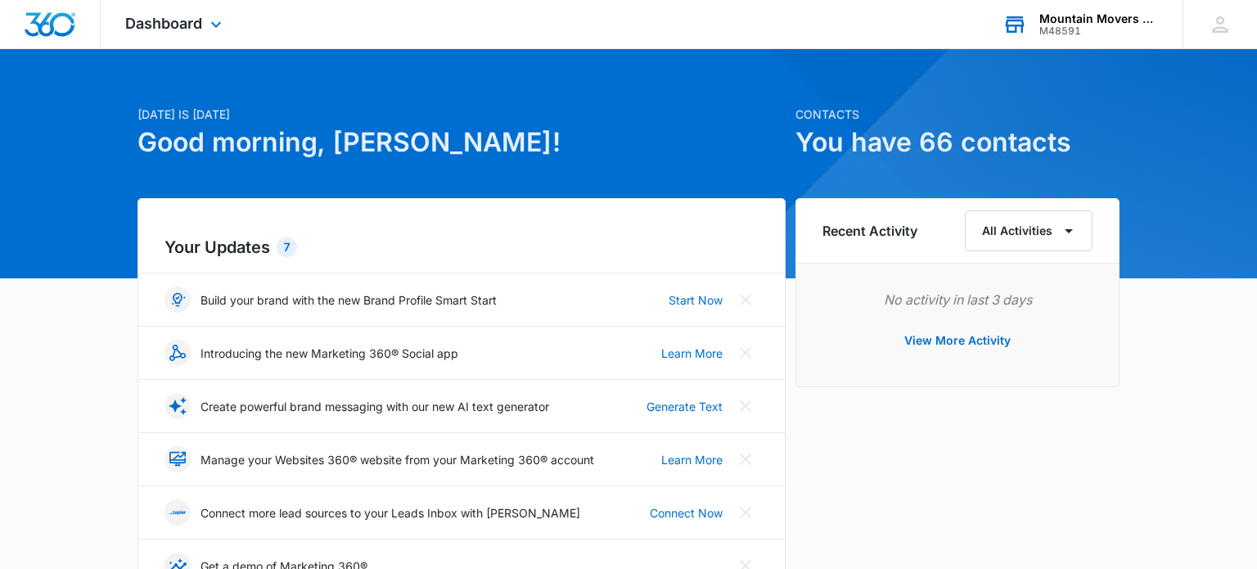
click at [1092, 22] on div "Mountain Movers Theatre Company" at bounding box center [1098, 18] width 119 height 13
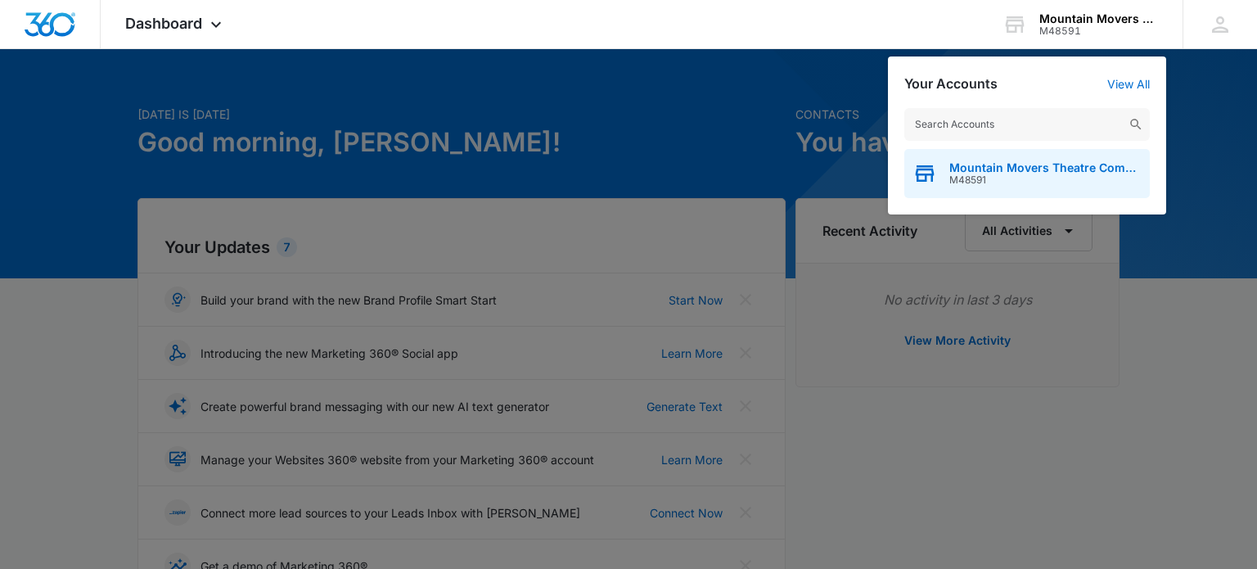
click at [963, 167] on span "Mountain Movers Theatre Company" at bounding box center [1045, 167] width 192 height 13
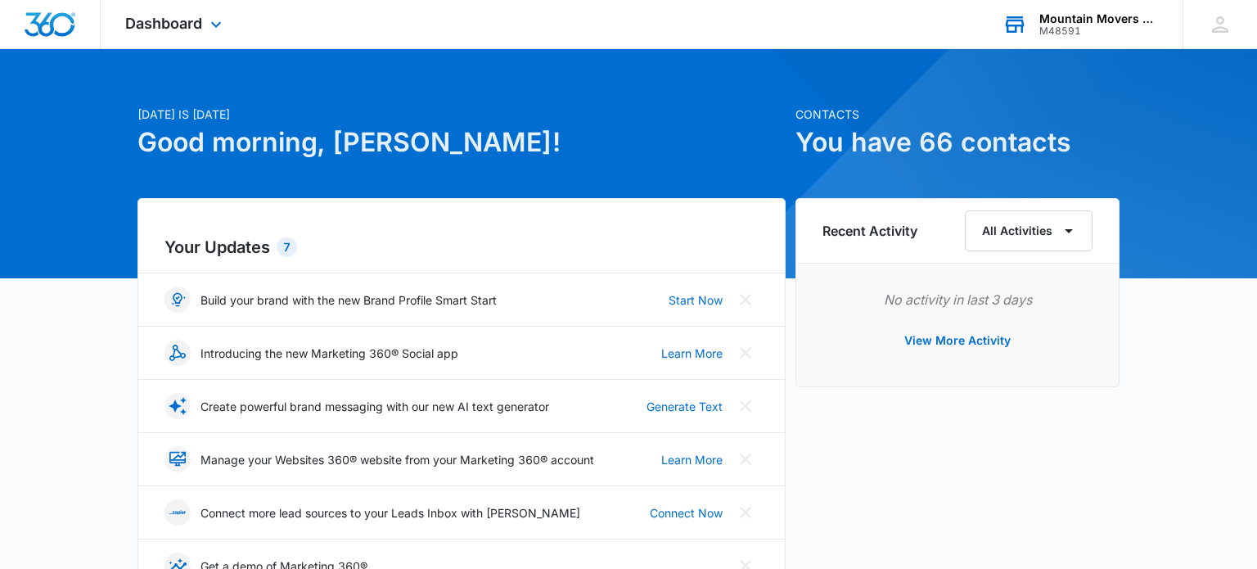
click at [1120, 26] on div "M48591" at bounding box center [1098, 30] width 119 height 11
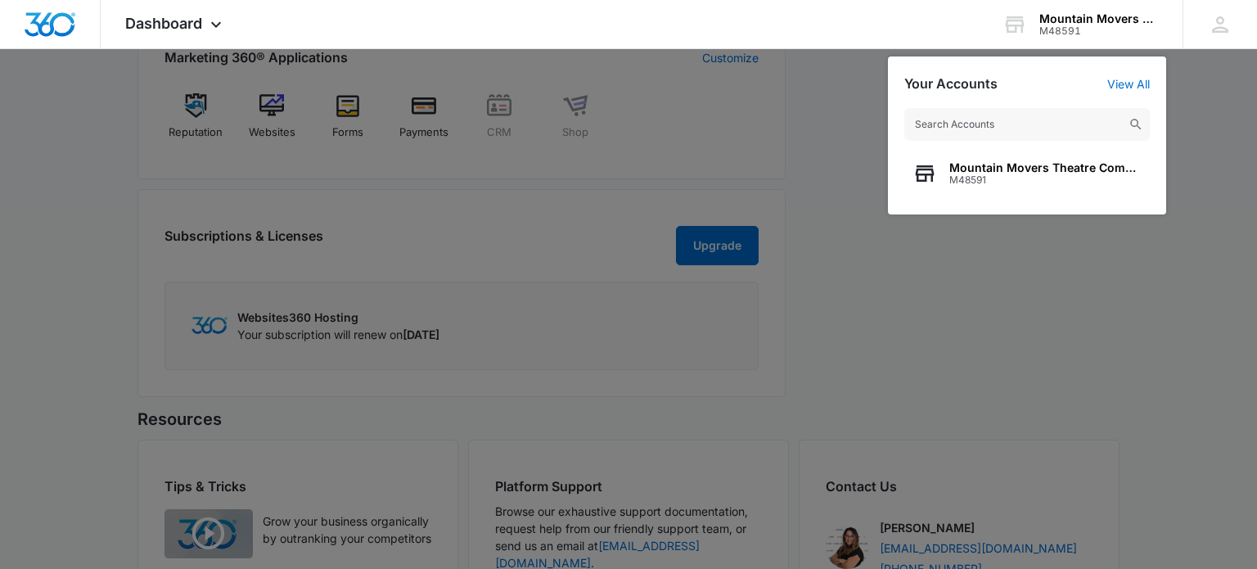
scroll to position [812, 0]
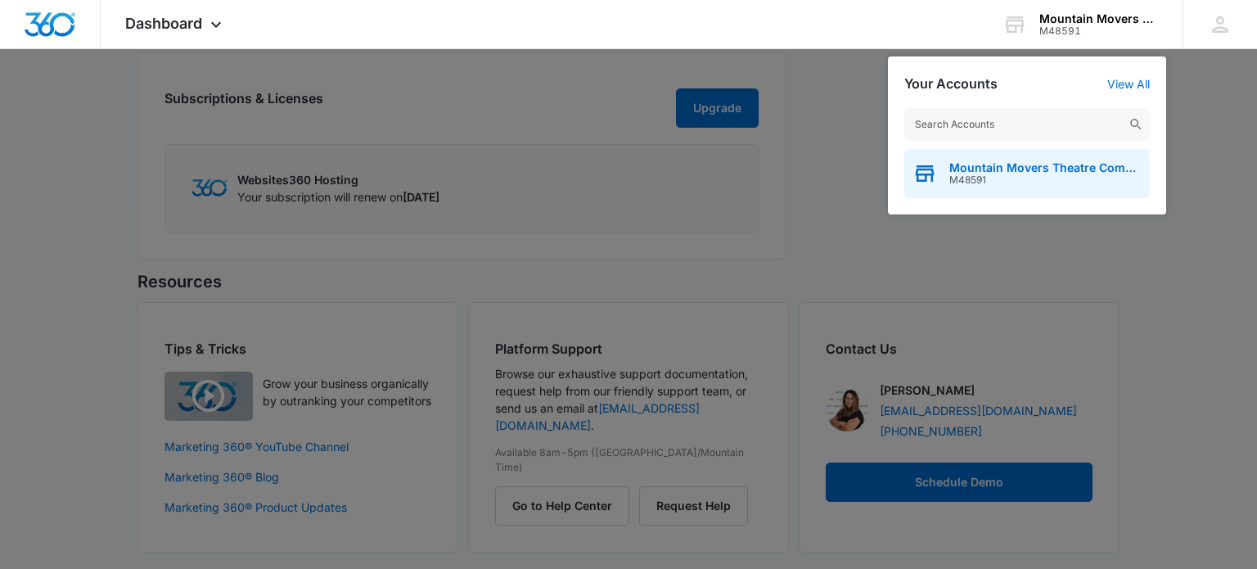
click at [1034, 186] on div "Mountain Movers Theatre Company M48591" at bounding box center [1027, 173] width 246 height 49
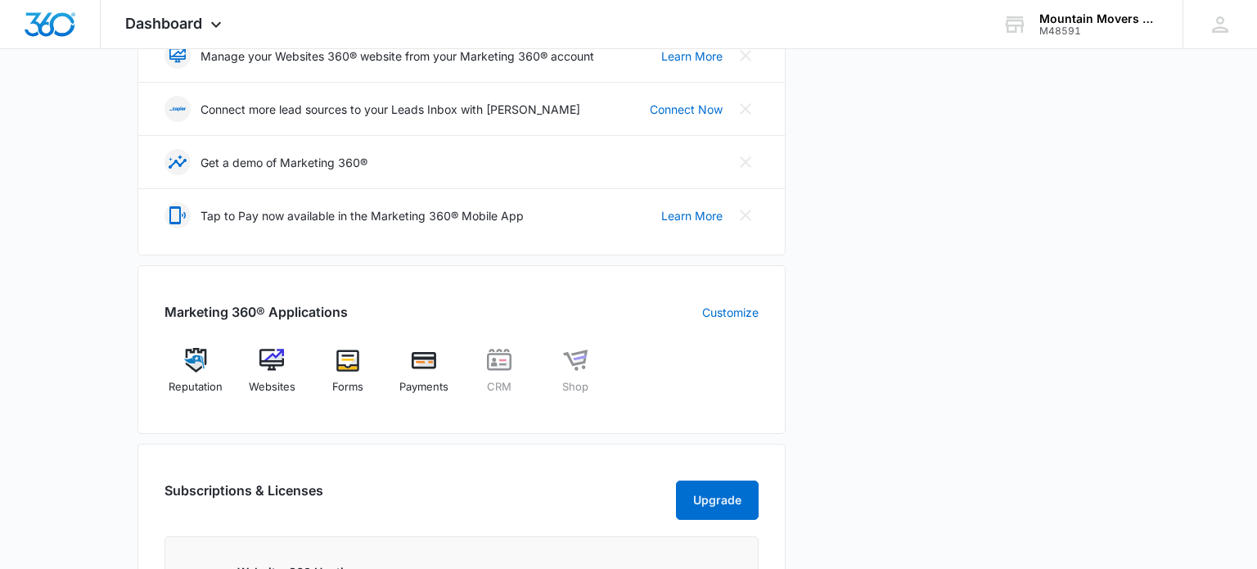
scroll to position [3, 0]
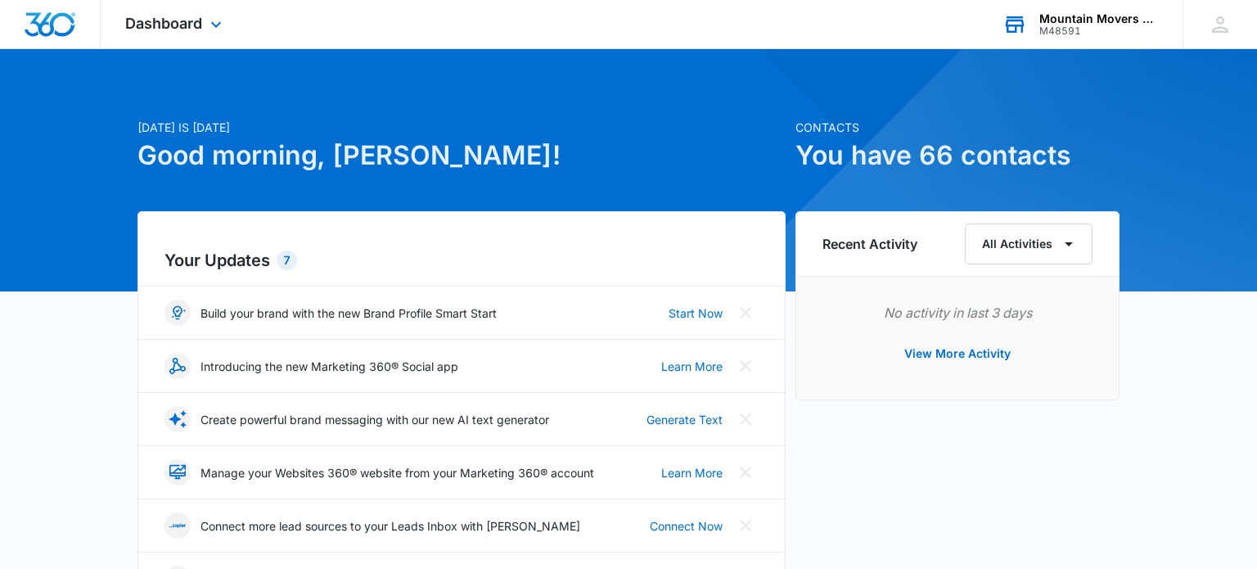
click at [1030, 16] on div "Mountain Movers Theatre Company M48591 Your Accounts View All" at bounding box center [1080, 24] width 205 height 48
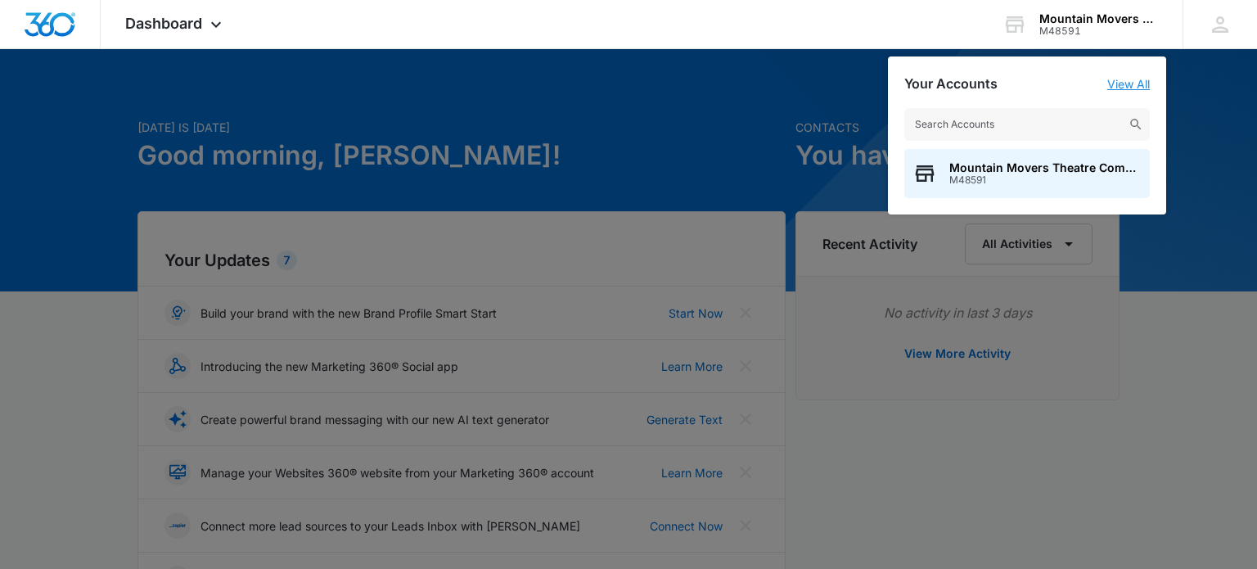
click at [1131, 79] on link "View All" at bounding box center [1128, 84] width 43 height 14
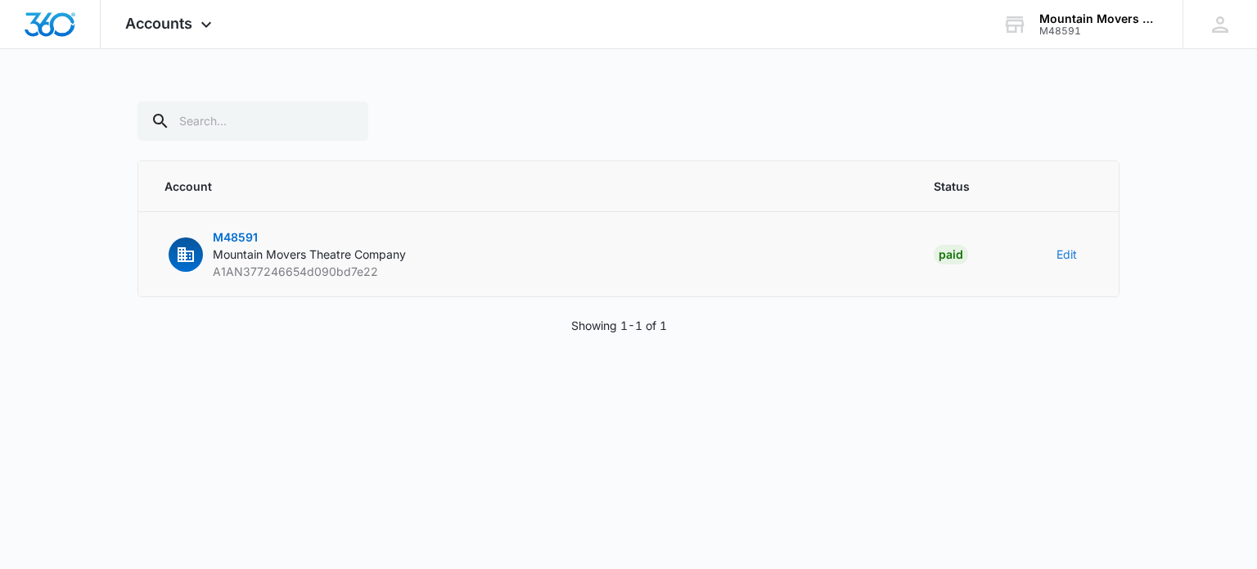
click at [1065, 255] on button "Edit" at bounding box center [1067, 254] width 20 height 17
select select "24"
select select "US"
select select "America/Denver"
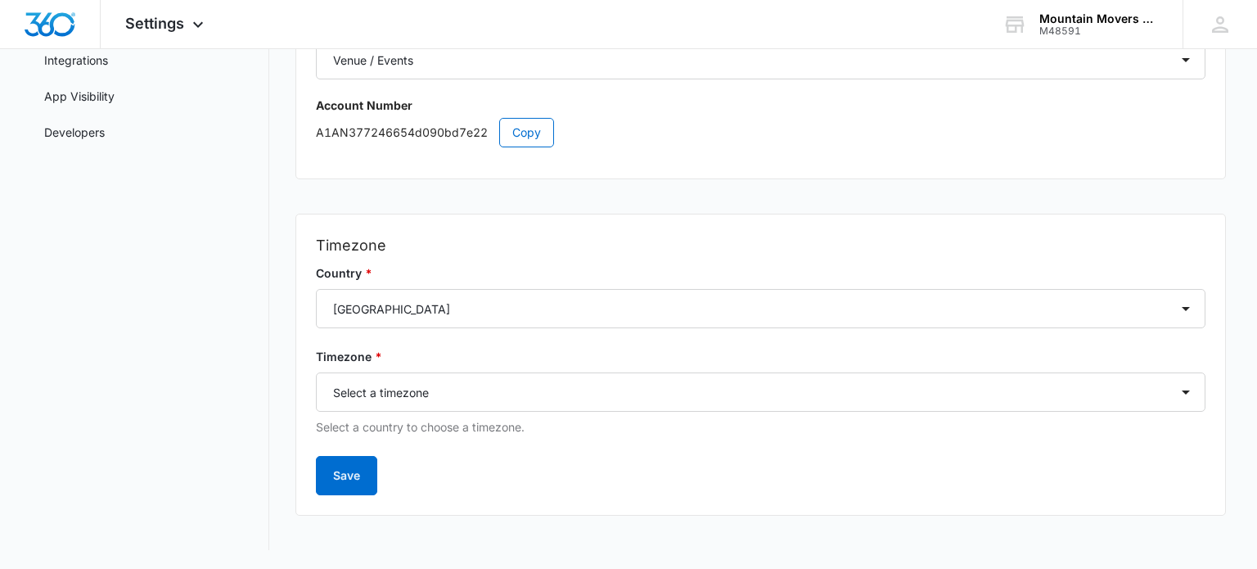
scroll to position [22, 0]
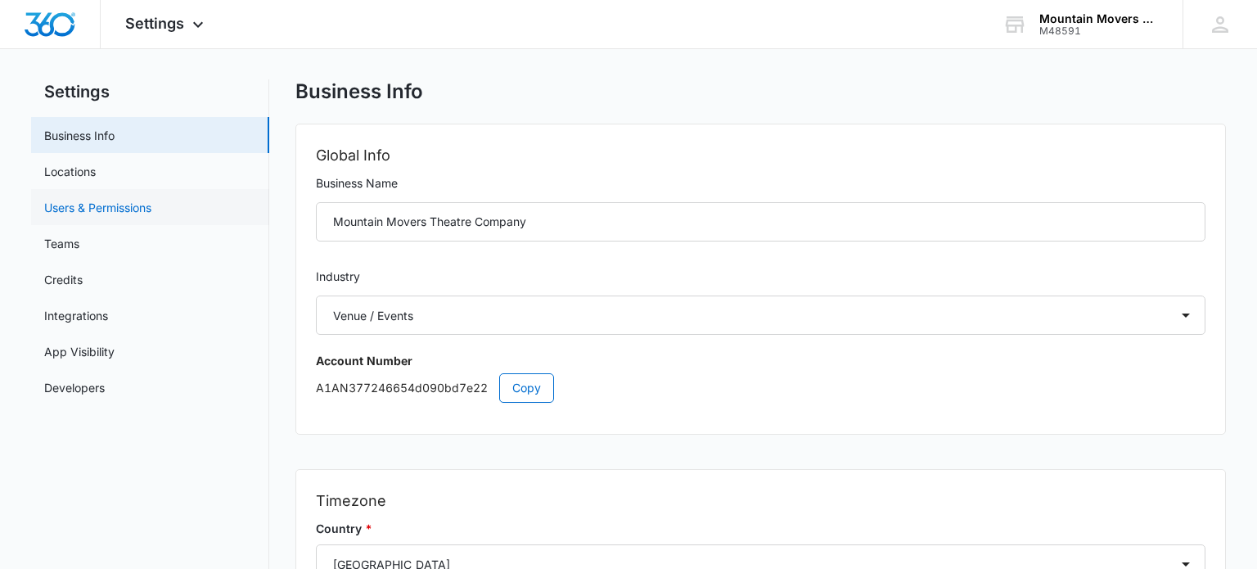
click at [90, 214] on link "Users & Permissions" at bounding box center [97, 207] width 107 height 17
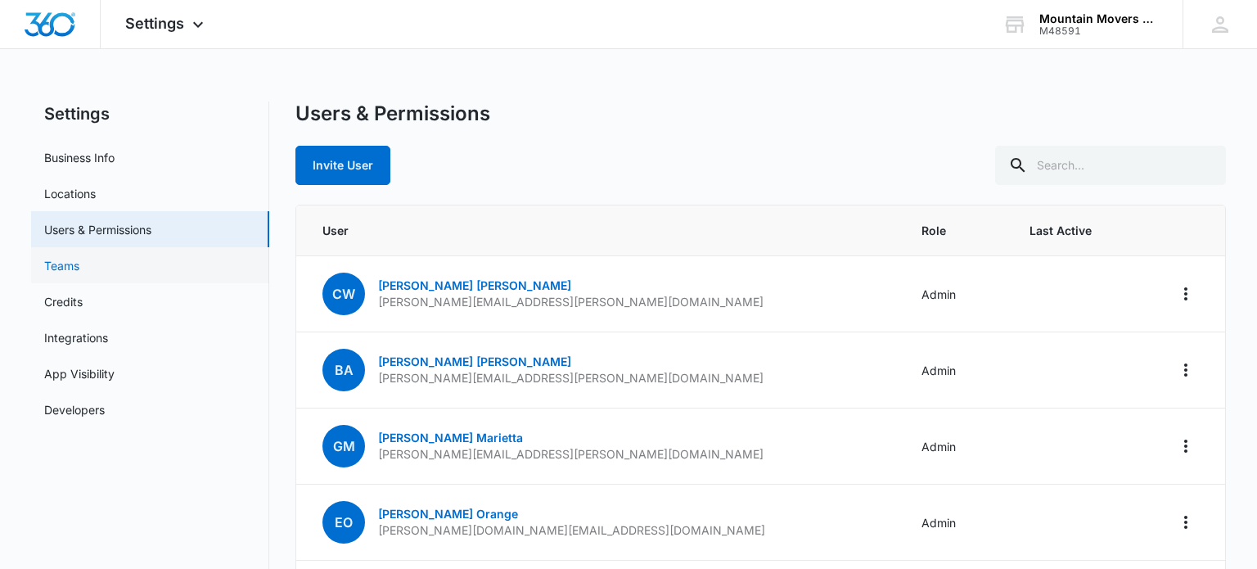
click at [62, 268] on link "Teams" at bounding box center [61, 265] width 35 height 17
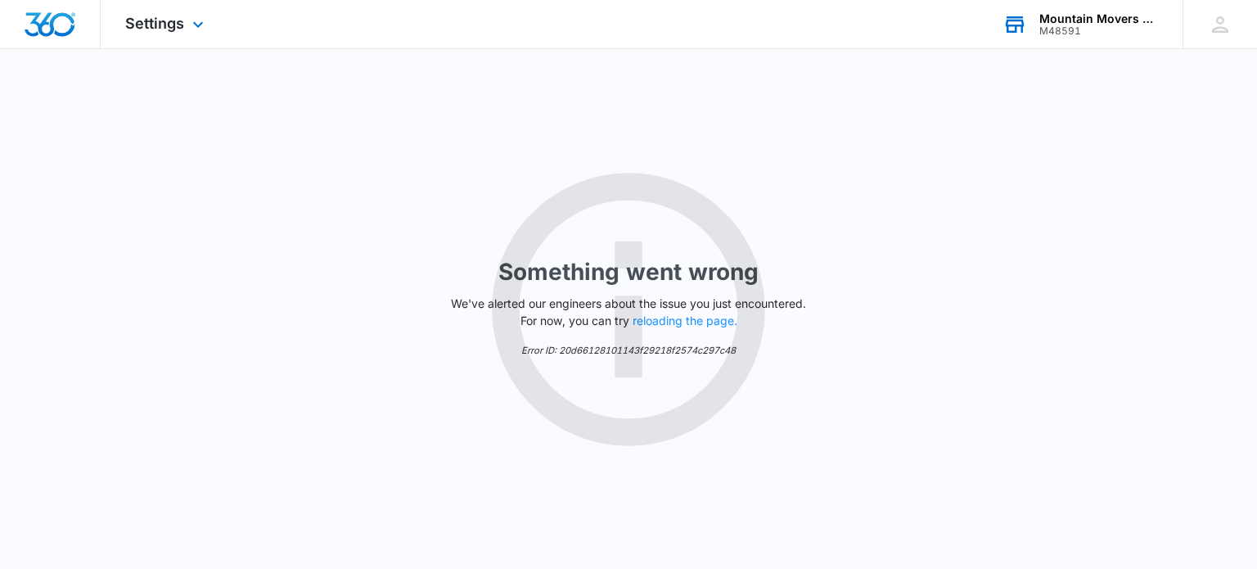
click at [1143, 25] on div "M48591" at bounding box center [1098, 30] width 119 height 11
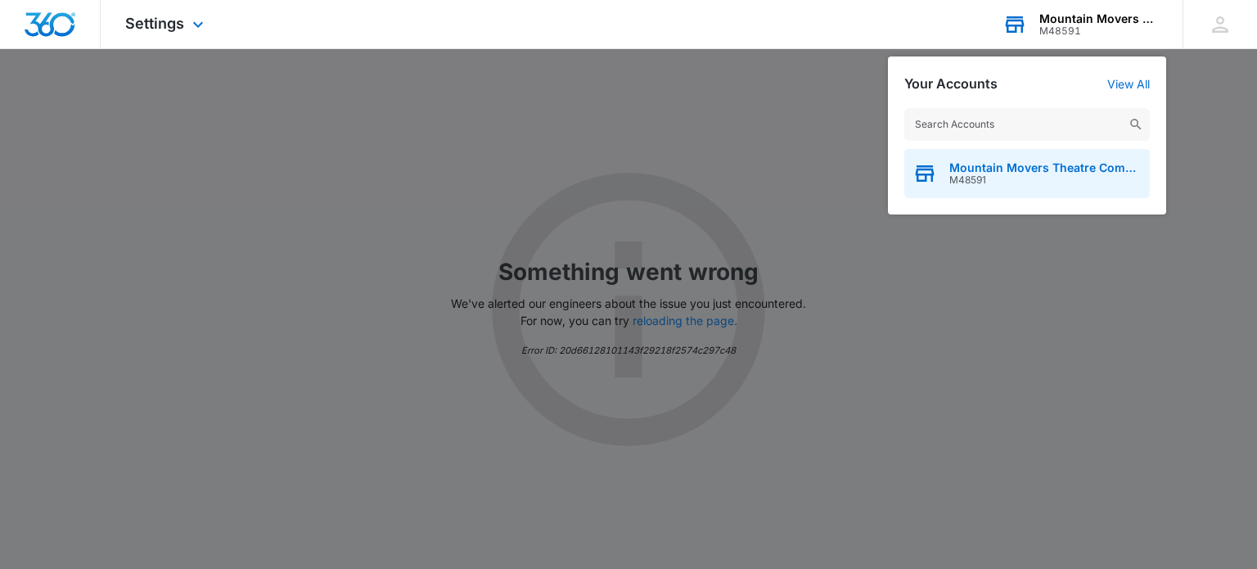
click at [1026, 165] on span "Mountain Movers Theatre Company" at bounding box center [1045, 167] width 192 height 13
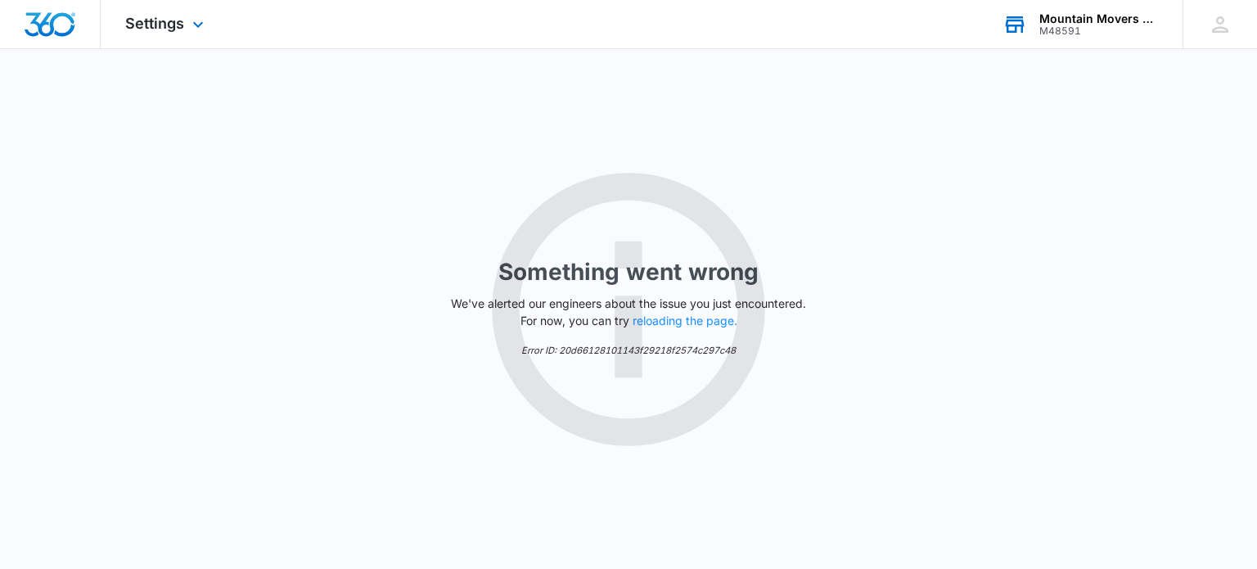
click at [1101, 28] on div "M48591" at bounding box center [1098, 30] width 119 height 11
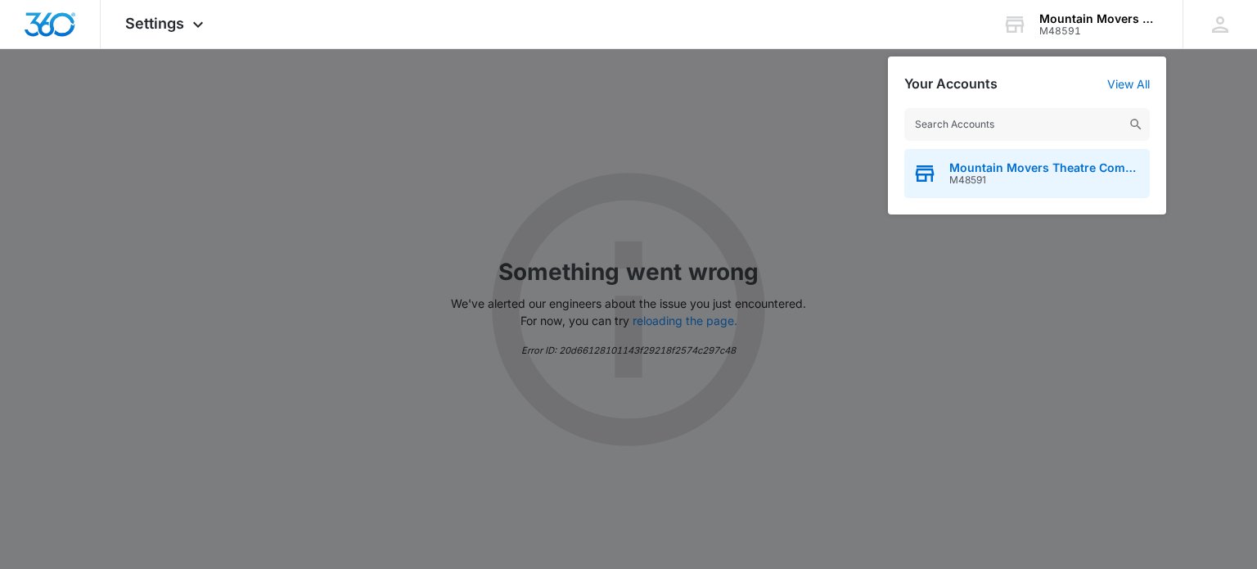
click at [1034, 187] on div "Mountain Movers Theatre Company M48591" at bounding box center [1027, 173] width 246 height 49
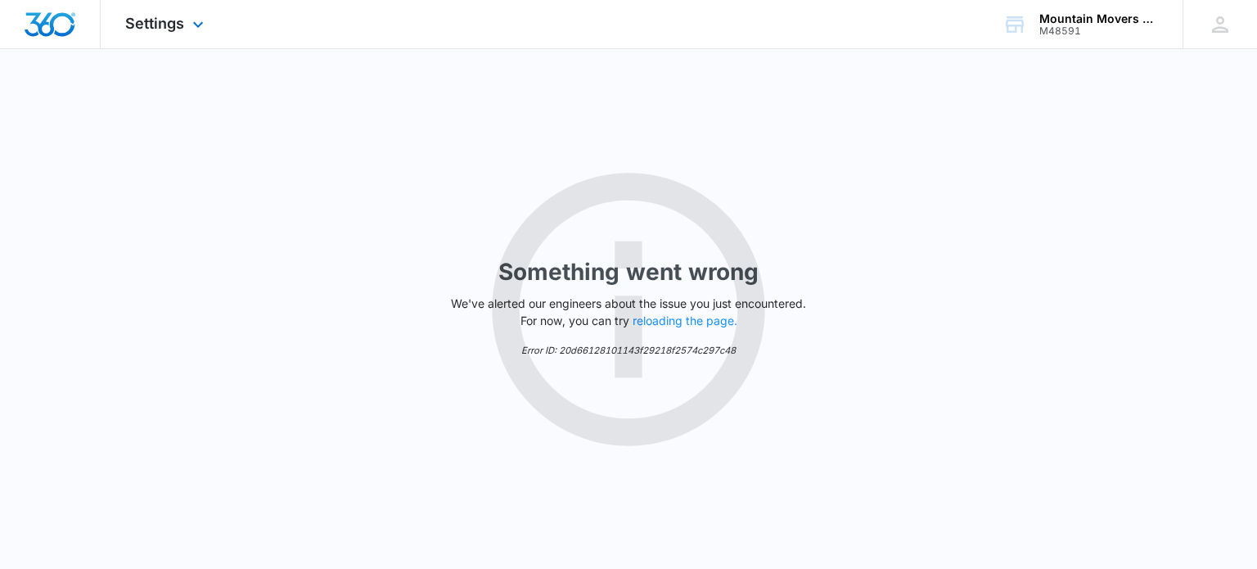
click at [65, 34] on img "Dashboard" at bounding box center [50, 24] width 52 height 25
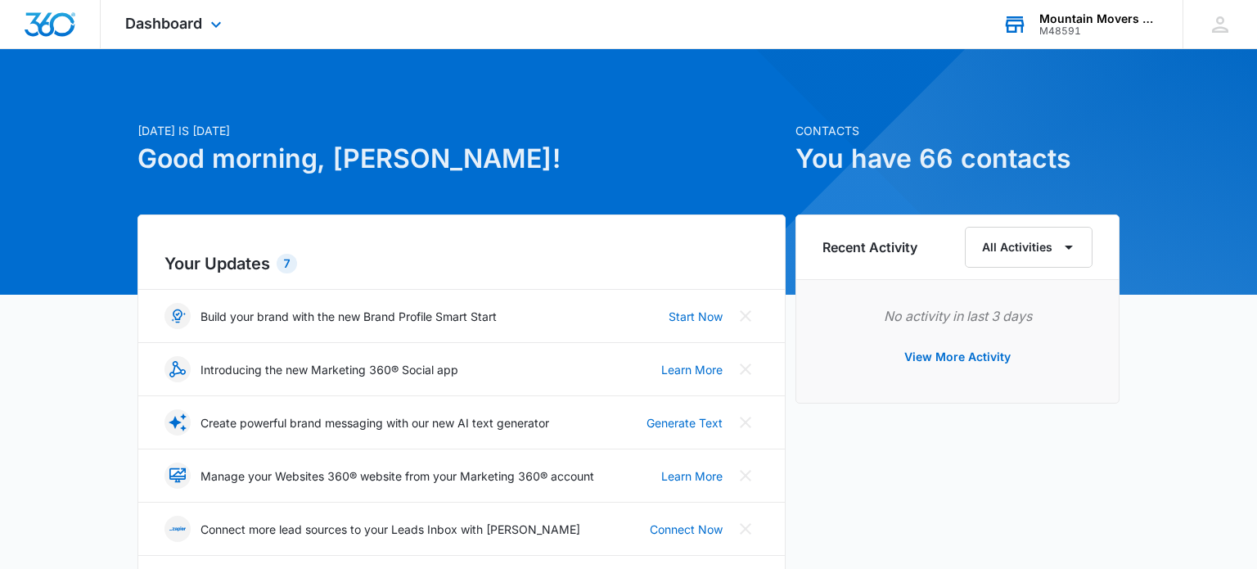
click at [1064, 14] on div "Mountain Movers Theatre Company" at bounding box center [1098, 18] width 119 height 13
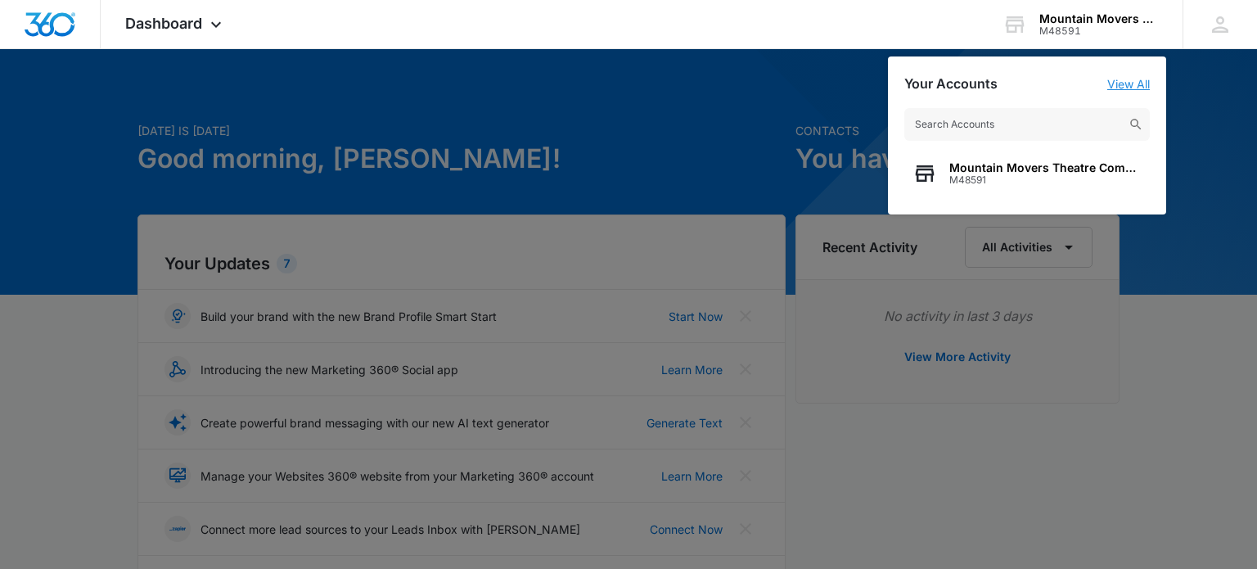
click at [1134, 86] on link "View All" at bounding box center [1128, 84] width 43 height 14
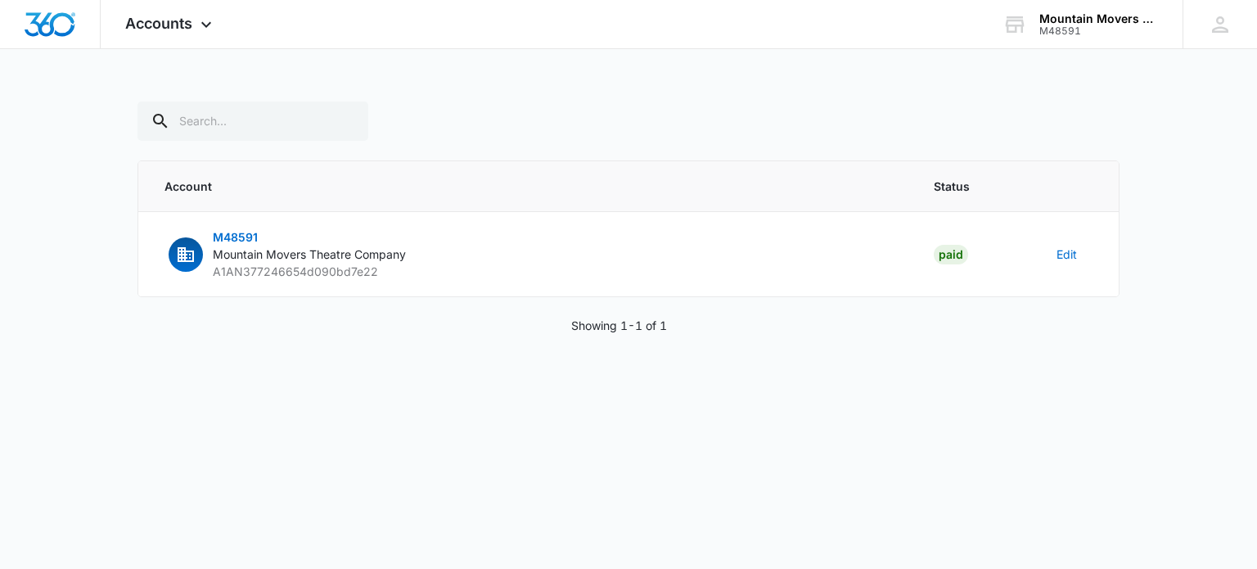
click at [1124, 21] on div "Mountain Movers Theatre Company" at bounding box center [1098, 18] width 119 height 13
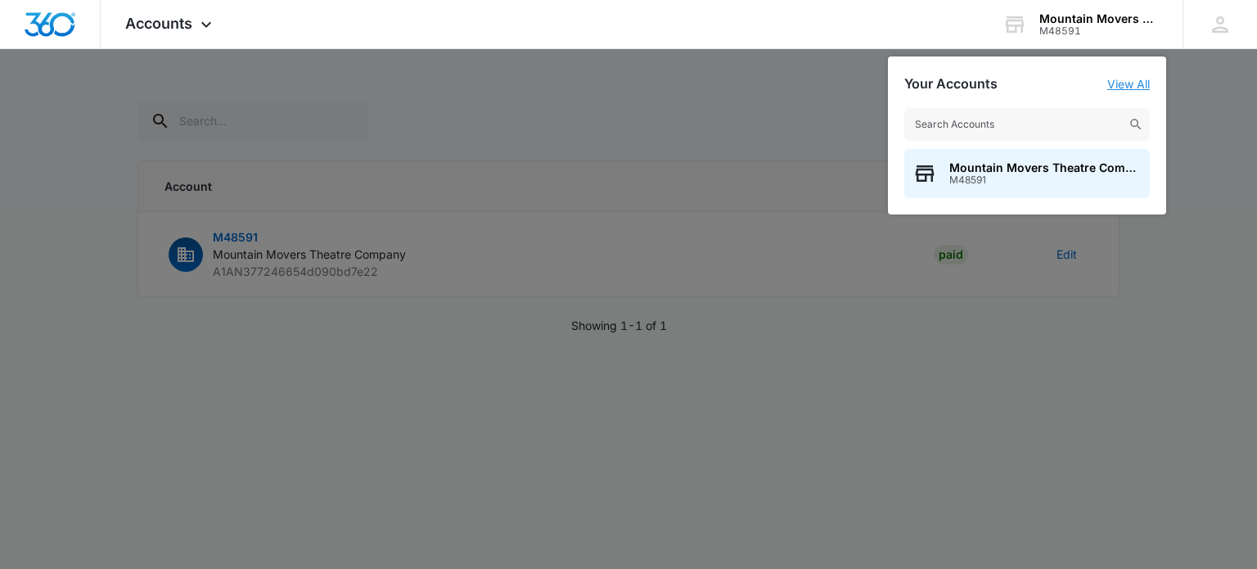
click at [1143, 83] on link "View All" at bounding box center [1128, 84] width 43 height 14
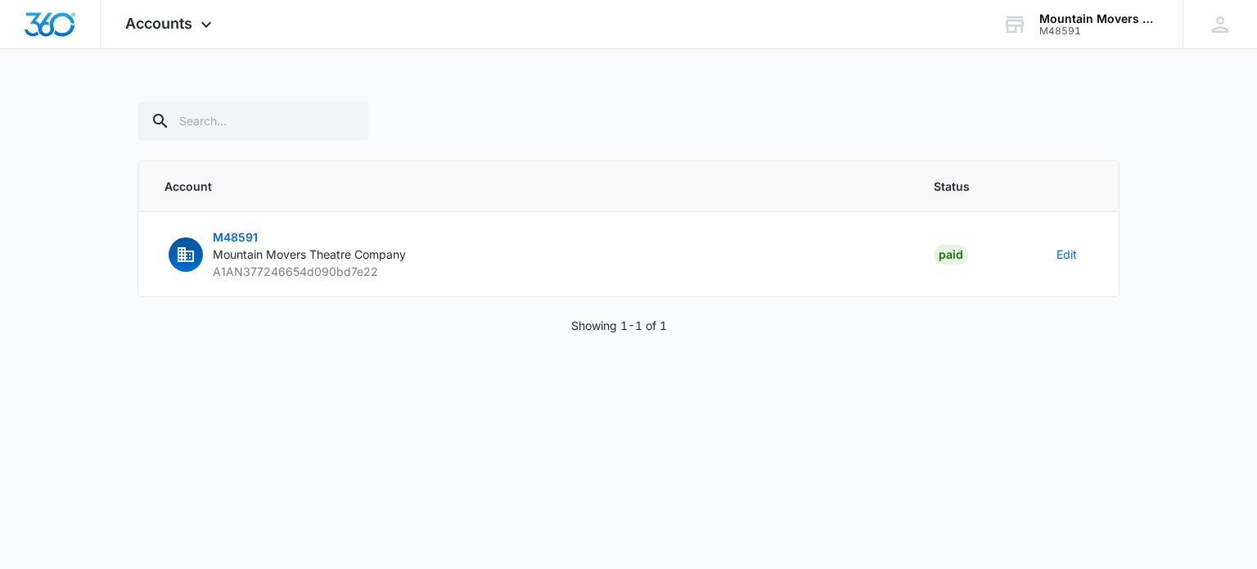
click at [1128, 25] on div "M48591" at bounding box center [1098, 30] width 119 height 11
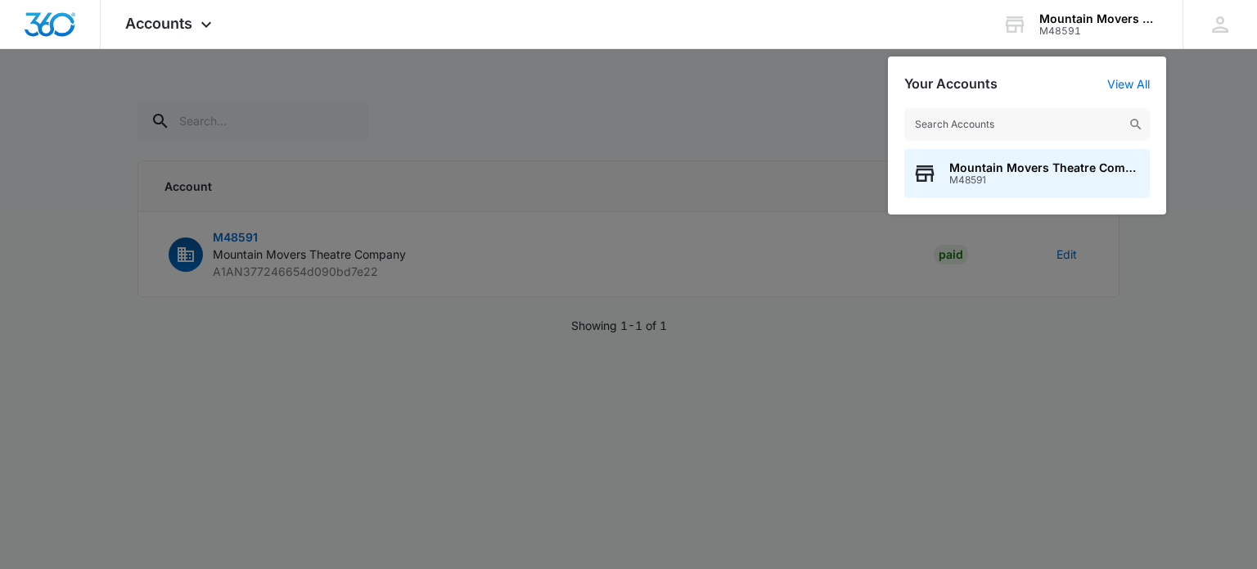
click at [1131, 22] on div "Mountain Movers Theatre Company" at bounding box center [1098, 18] width 119 height 13
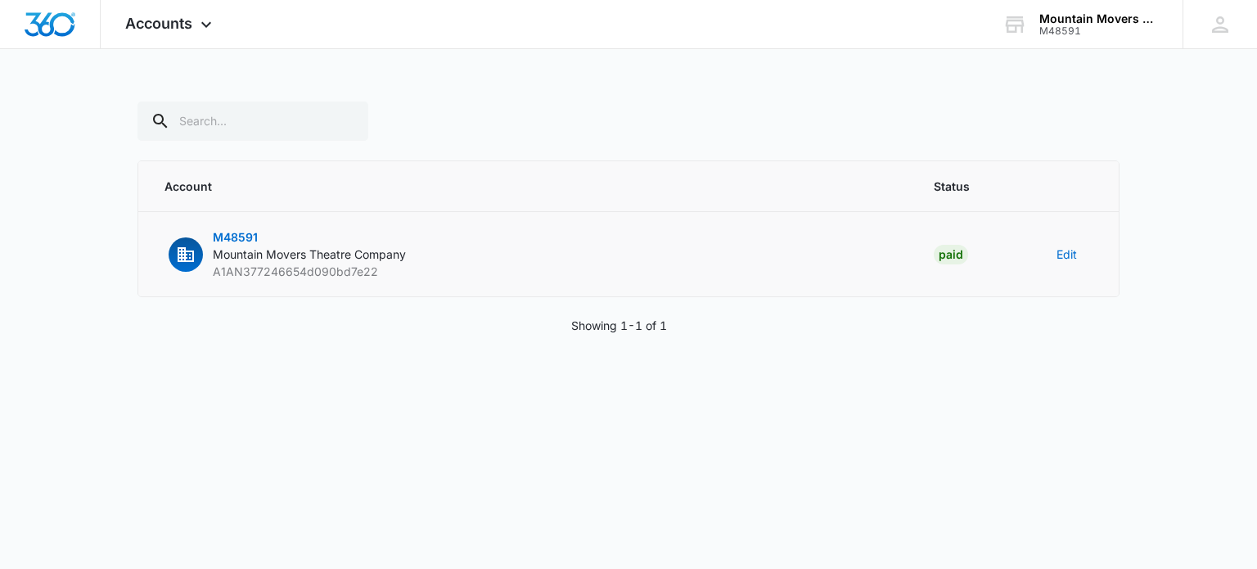
click at [238, 235] on span "M48591" at bounding box center [235, 237] width 45 height 14
click at [1125, 29] on div "M48591" at bounding box center [1098, 30] width 119 height 11
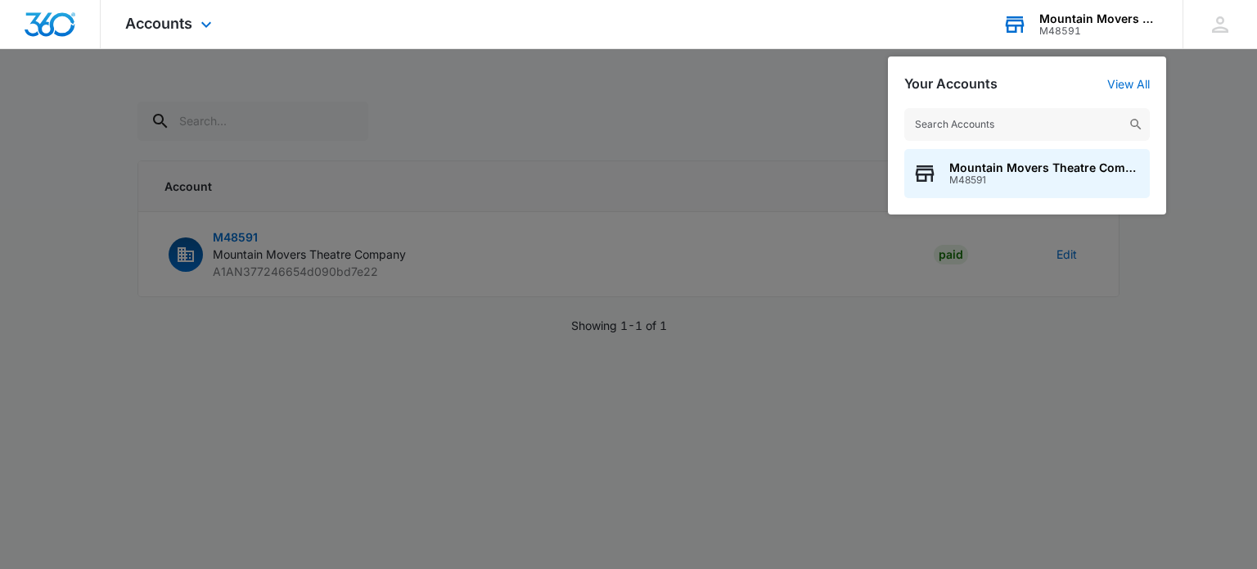
click at [1127, 27] on div "M48591" at bounding box center [1098, 30] width 119 height 11
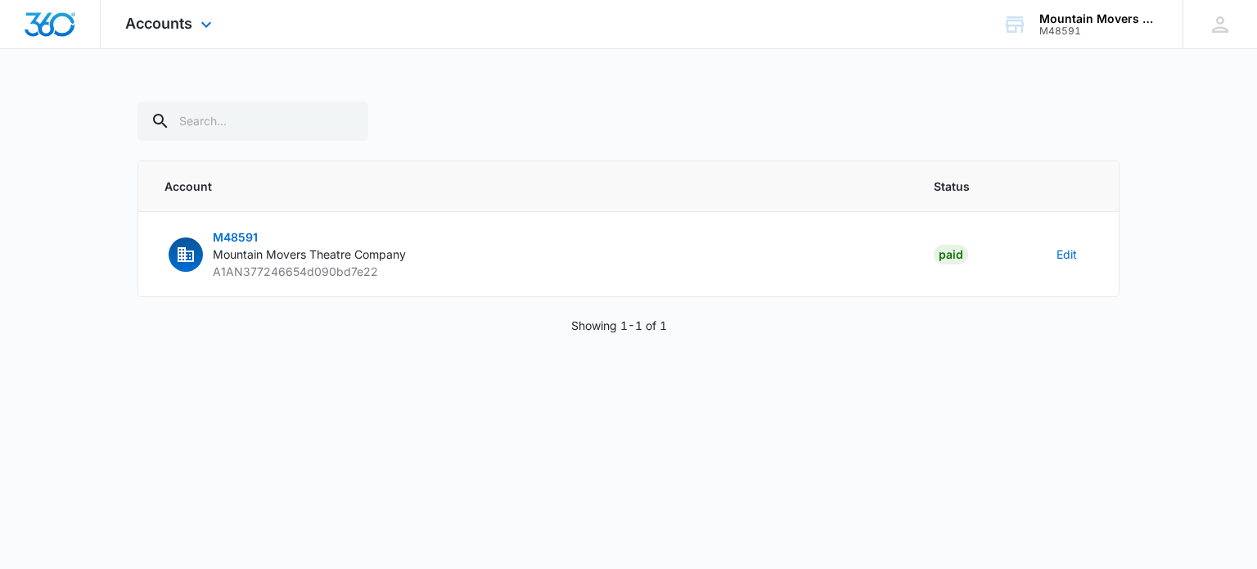
click at [71, 25] on img "Dashboard" at bounding box center [50, 24] width 52 height 25
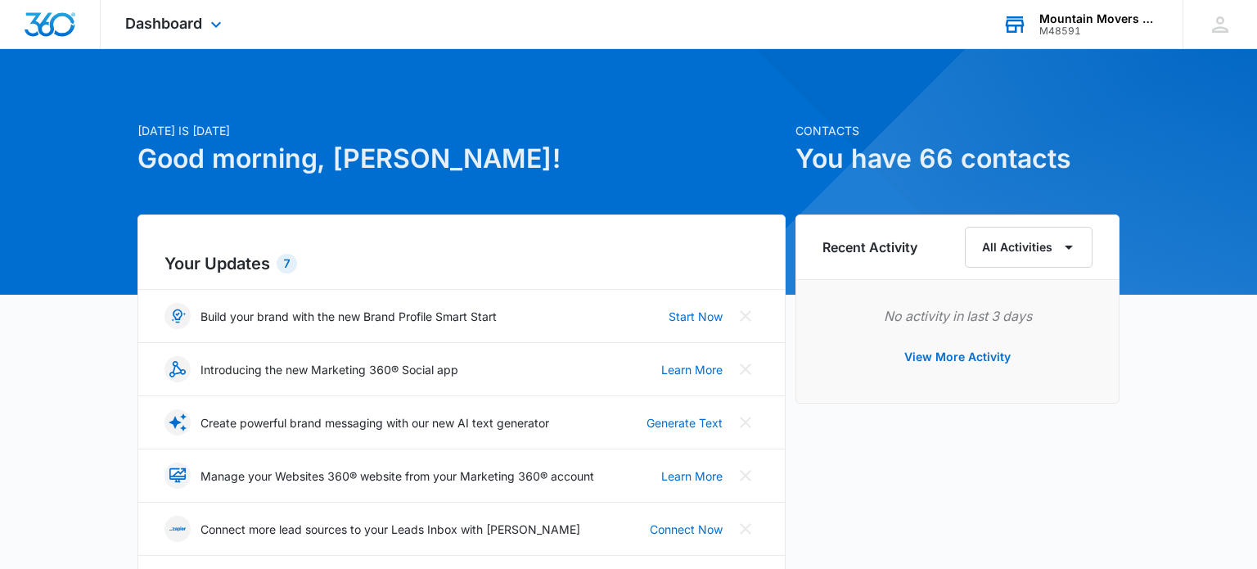
click at [1125, 34] on div "M48591" at bounding box center [1098, 30] width 119 height 11
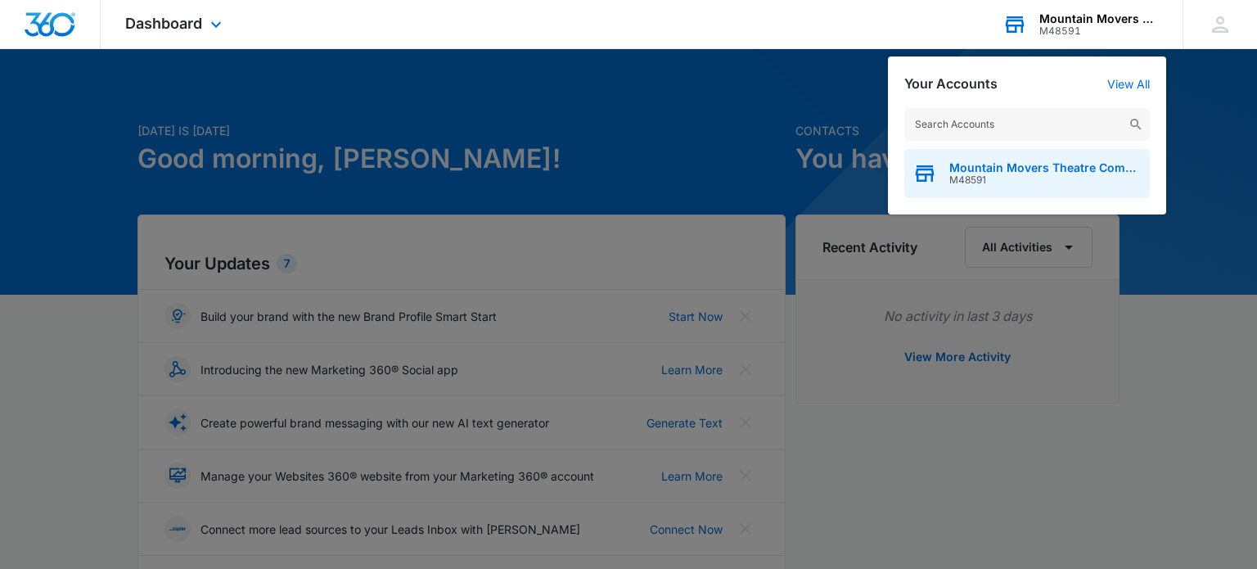
click at [1079, 186] on div "Mountain Movers Theatre Company M48591" at bounding box center [1027, 173] width 246 height 49
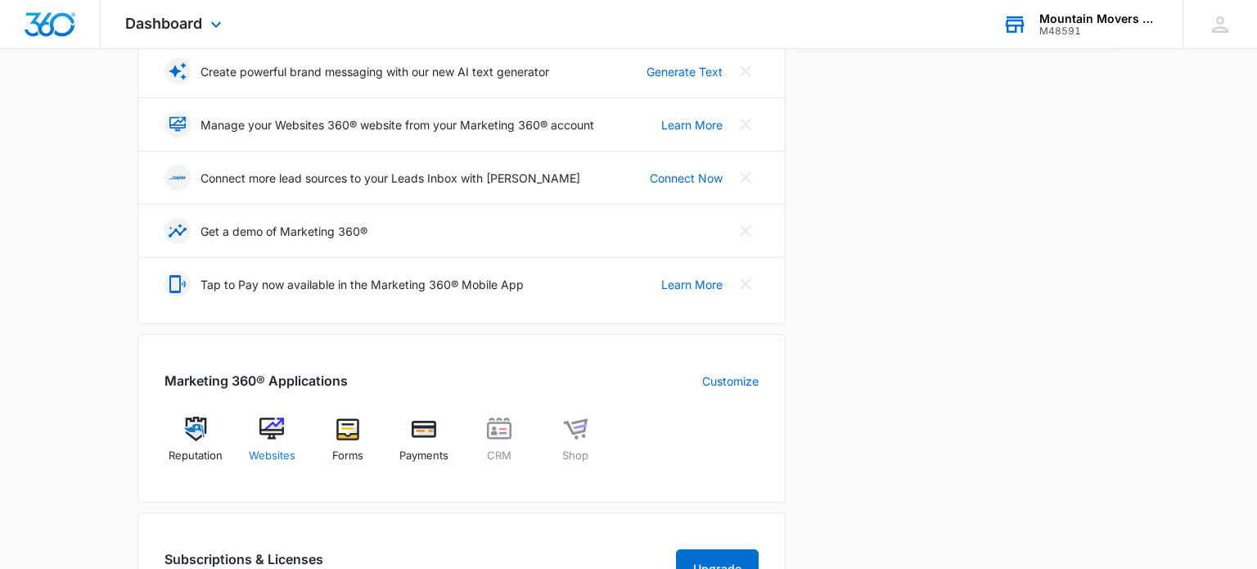
scroll to position [353, 0]
click at [271, 430] on img at bounding box center [271, 427] width 25 height 25
